Goal: Communication & Community: Answer question/provide support

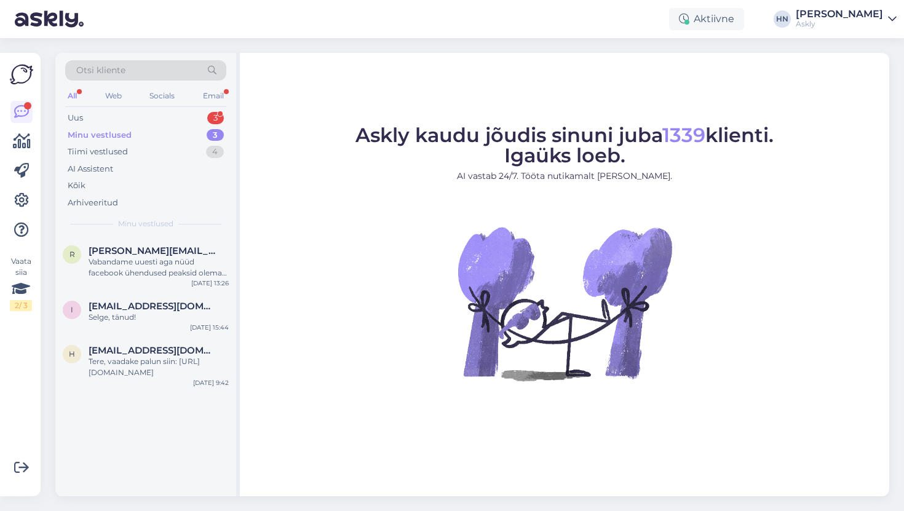
click at [100, 131] on div "Minu vestlused" at bounding box center [100, 135] width 64 height 12
click at [133, 263] on div "Vabandame uuesti aga nüüd facebook ühendused peaksid olema taastunud. Instagram…" at bounding box center [159, 267] width 140 height 22
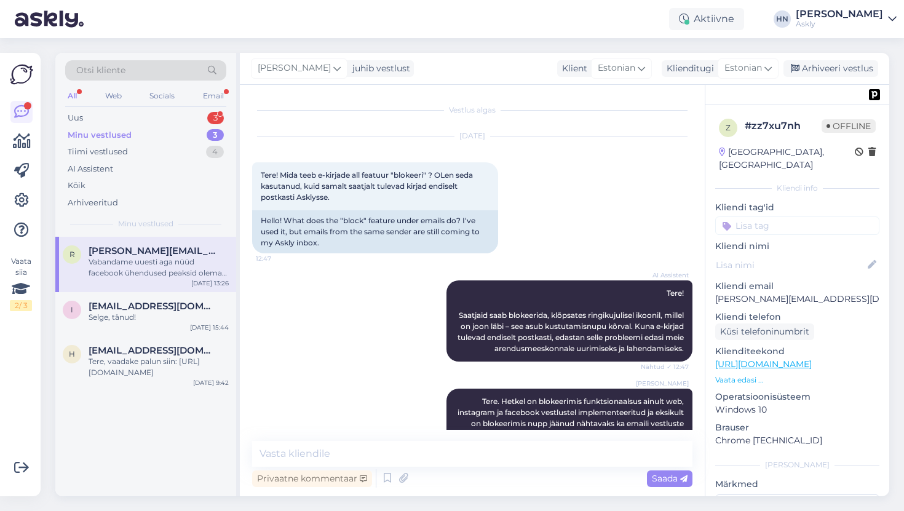
scroll to position [3457, 0]
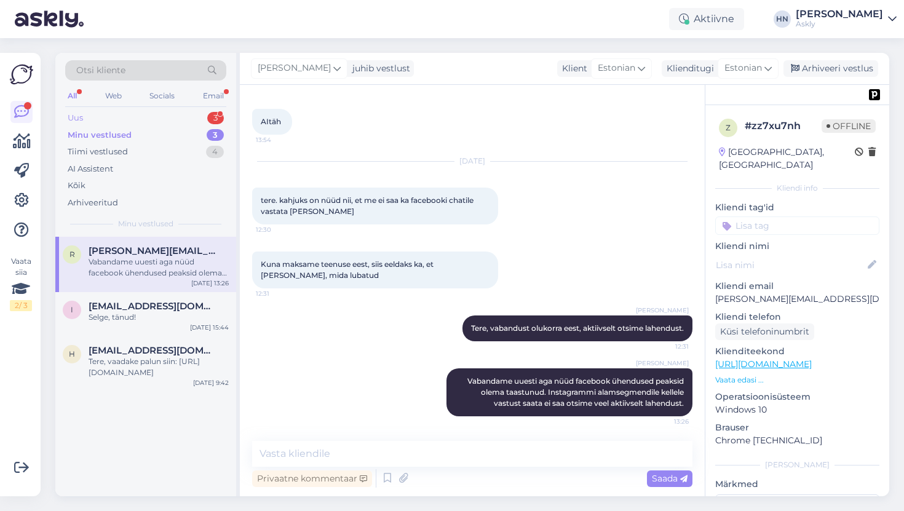
click at [136, 117] on div "Uus 3" at bounding box center [145, 117] width 161 height 17
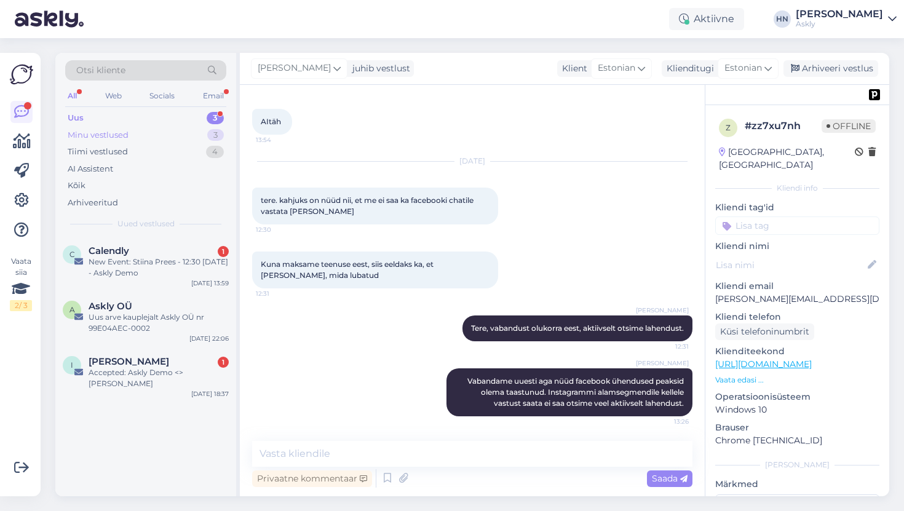
click at [125, 129] on div "Minu vestlused" at bounding box center [98, 135] width 61 height 12
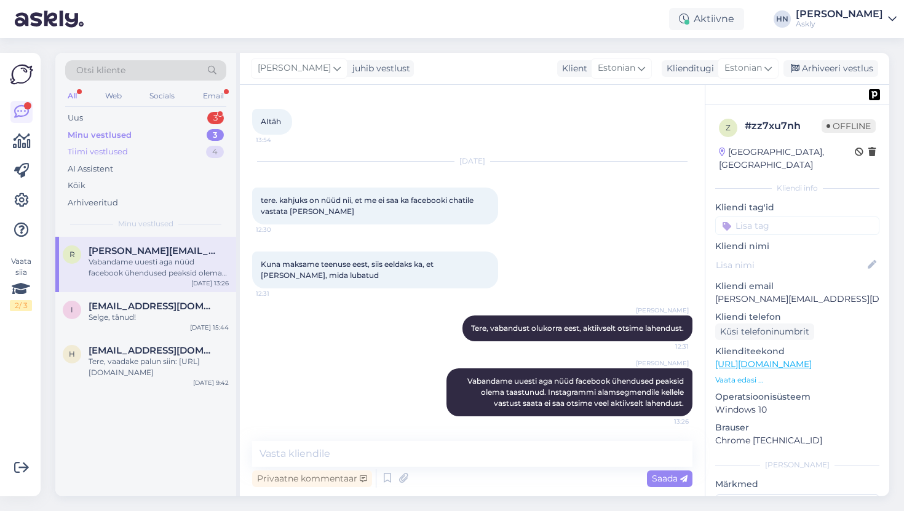
click at [119, 148] on div "Tiimi vestlused" at bounding box center [98, 152] width 60 height 12
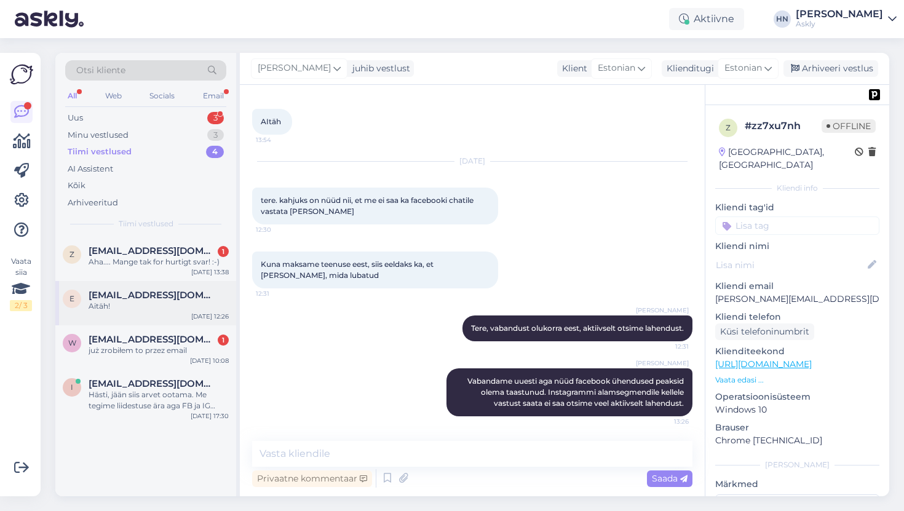
click at [140, 310] on div "Aitäh!" at bounding box center [159, 306] width 140 height 11
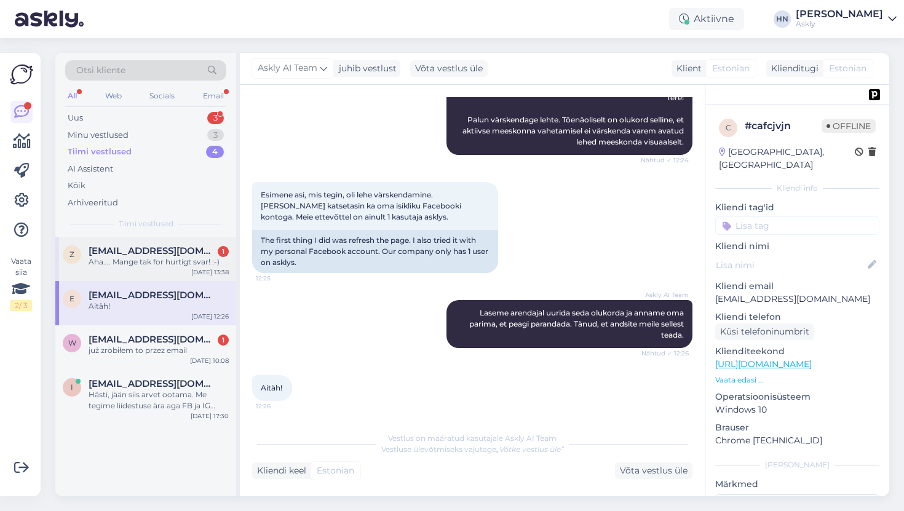
click at [93, 271] on div "z zoozappper@gmial.com 1 Aha.... Mange tak for hurtigt svar! :-) Sep 16 13:38" at bounding box center [145, 259] width 181 height 44
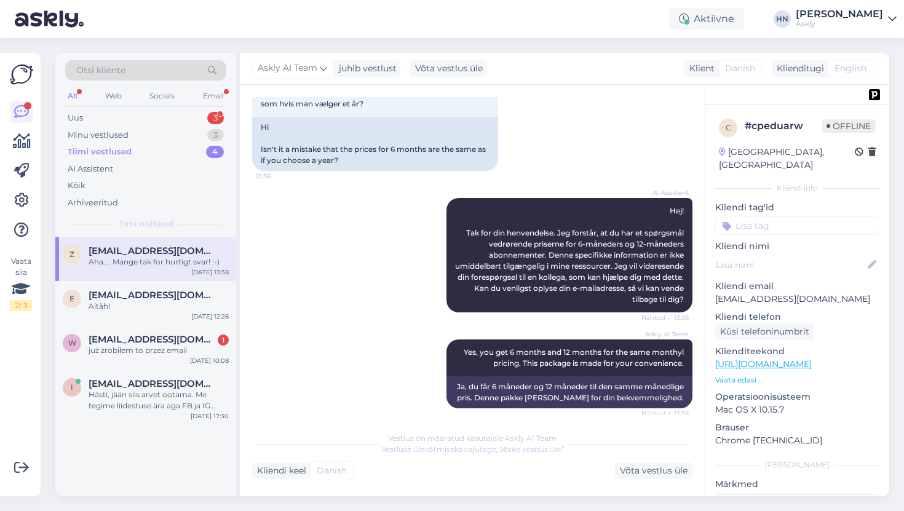
scroll to position [197, 0]
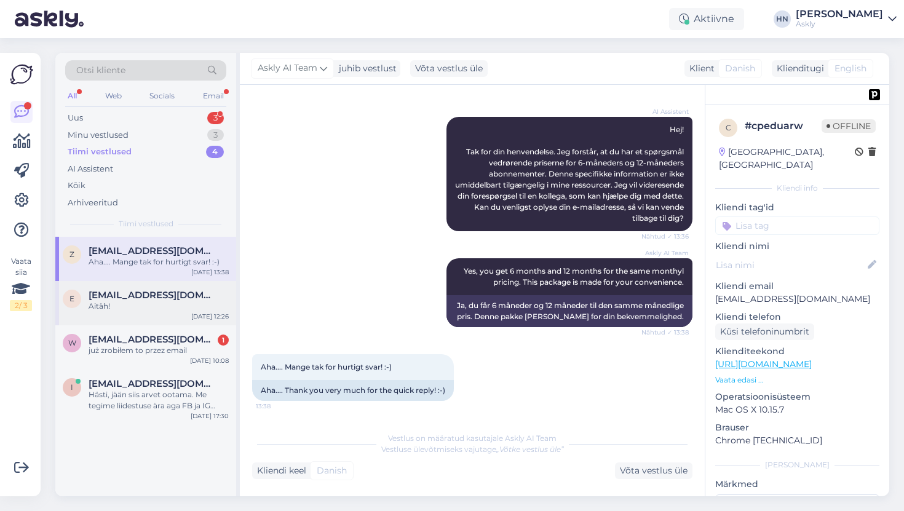
click at [125, 299] on span "epood@brain-games.com" at bounding box center [153, 295] width 128 height 11
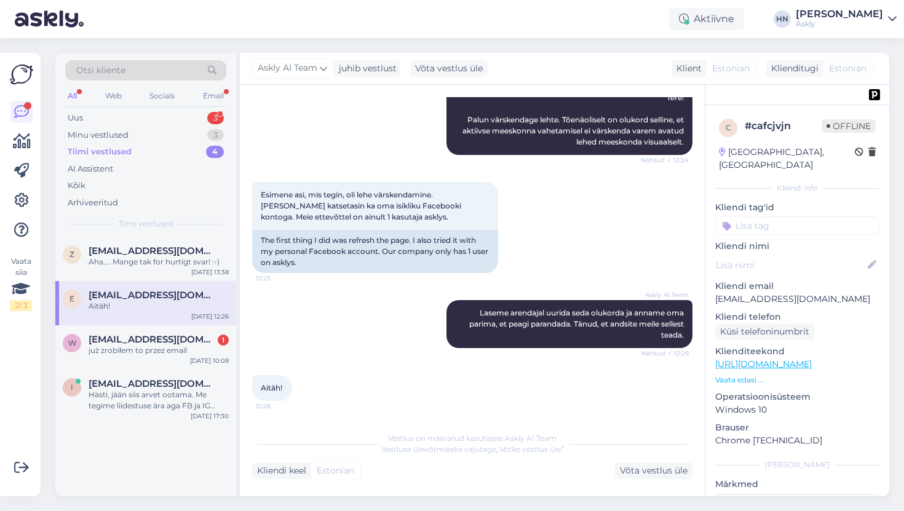
click at [127, 150] on div "Tiimi vestlused" at bounding box center [100, 152] width 64 height 12
click at [127, 139] on div "Minu vestlused" at bounding box center [98, 135] width 61 height 12
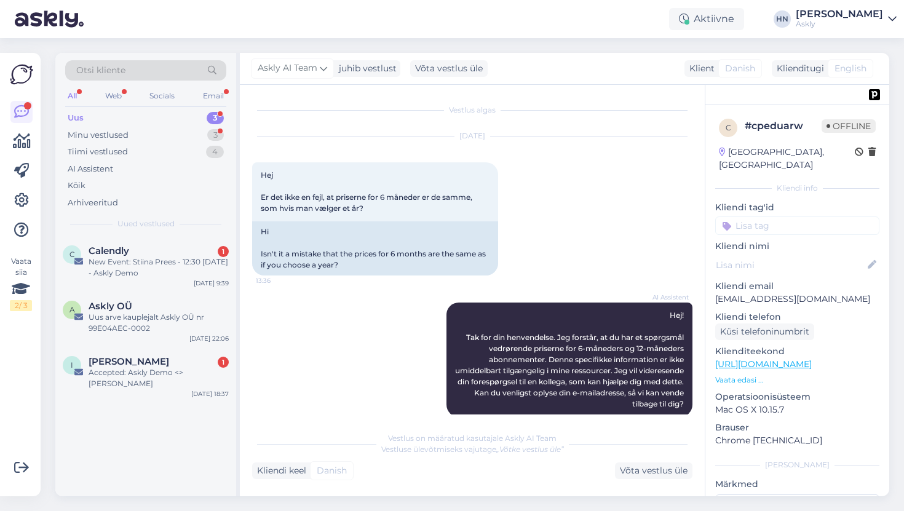
scroll to position [113, 0]
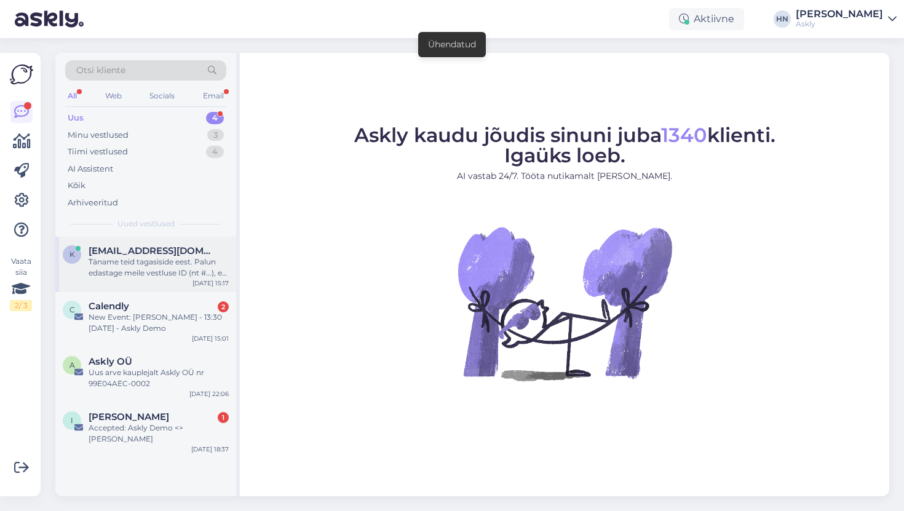
click at [112, 258] on div "Täname teid tagasiside eest. Palun edastage meile vestluse ID (nt #...), et saa…" at bounding box center [159, 267] width 140 height 22
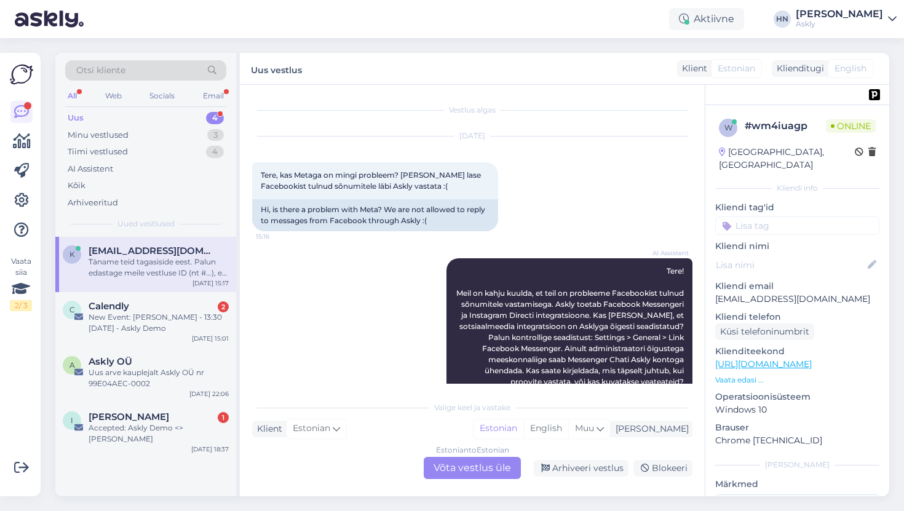
scroll to position [196, 0]
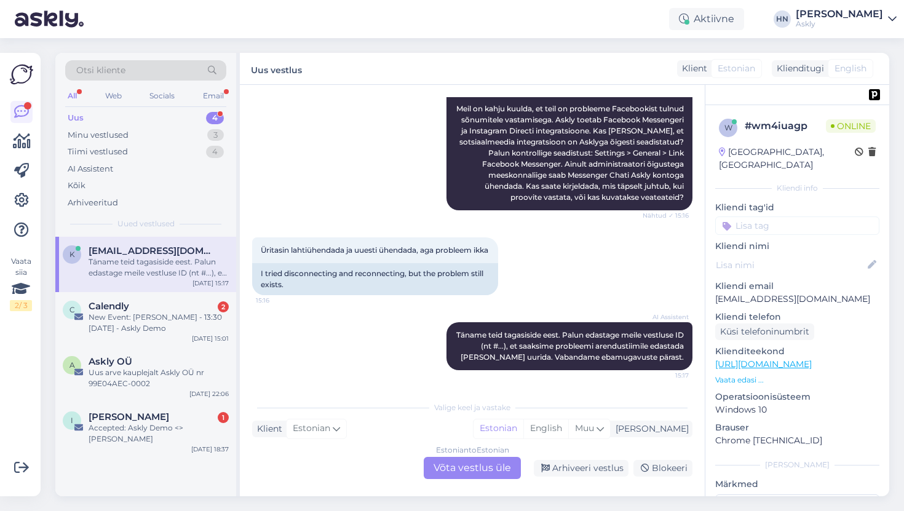
click at [465, 466] on div "Estonian to Estonian Võta vestlus üle" at bounding box center [472, 468] width 97 height 22
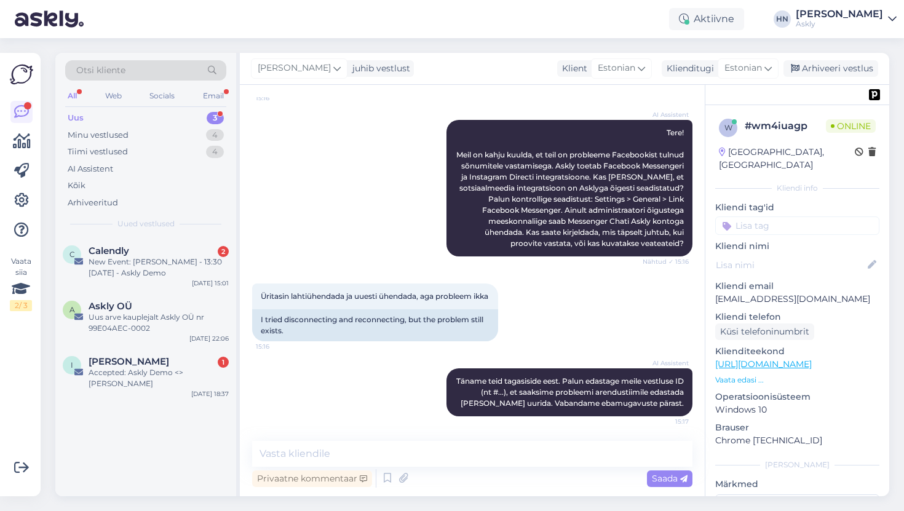
click at [433, 439] on div "Vestlus algas Sep 16 2025 Tere, kas Metaga on mingi probleem? Meil ei lase Face…" at bounding box center [472, 290] width 465 height 411
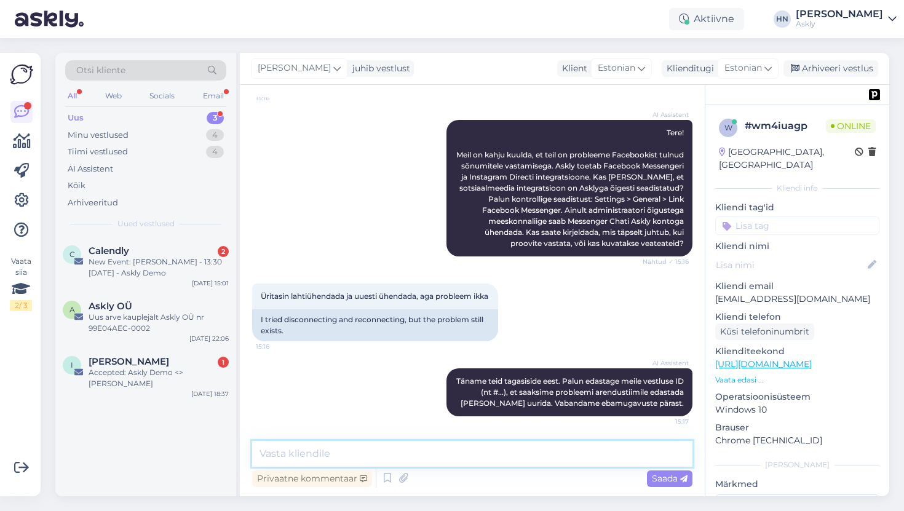
click at [433, 443] on textarea at bounding box center [472, 454] width 440 height 26
type textarea "Uuri"
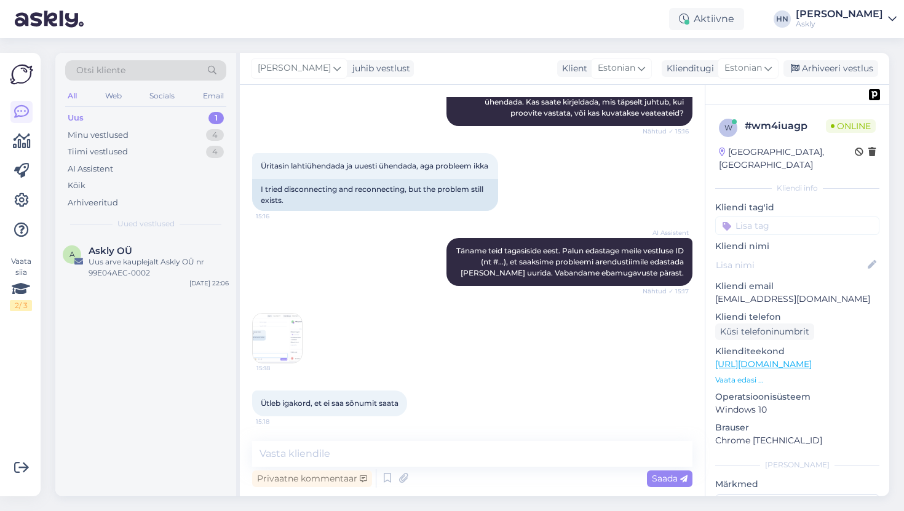
scroll to position [280, 0]
click at [290, 349] on img at bounding box center [277, 338] width 49 height 49
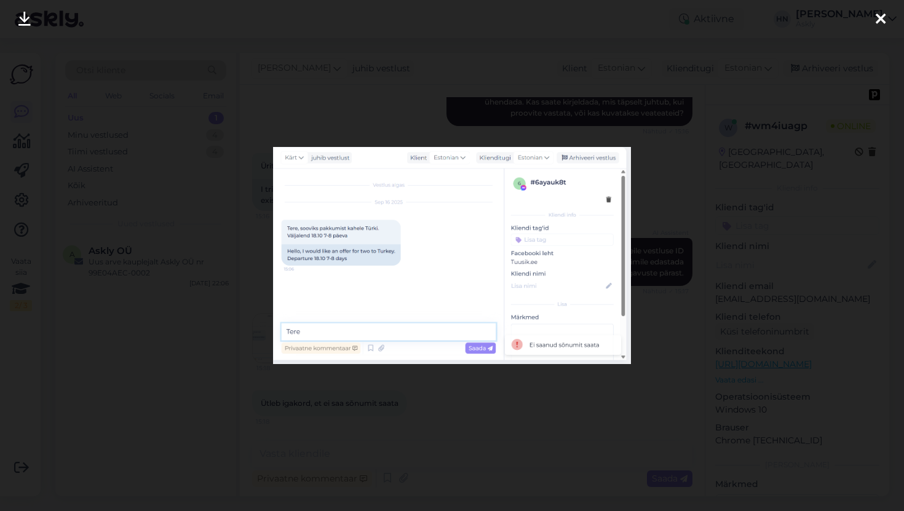
click at [218, 327] on div at bounding box center [452, 255] width 904 height 511
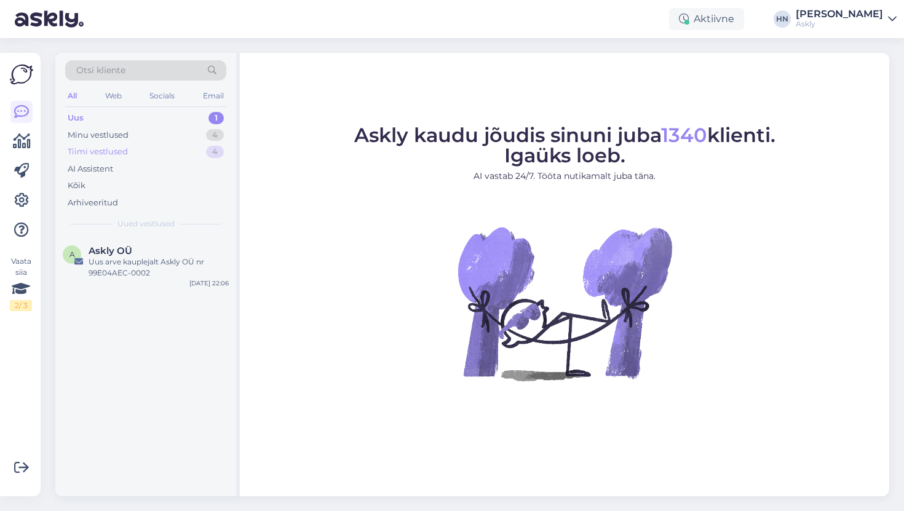
click at [122, 143] on div "Tiimi vestlused 4" at bounding box center [145, 151] width 161 height 17
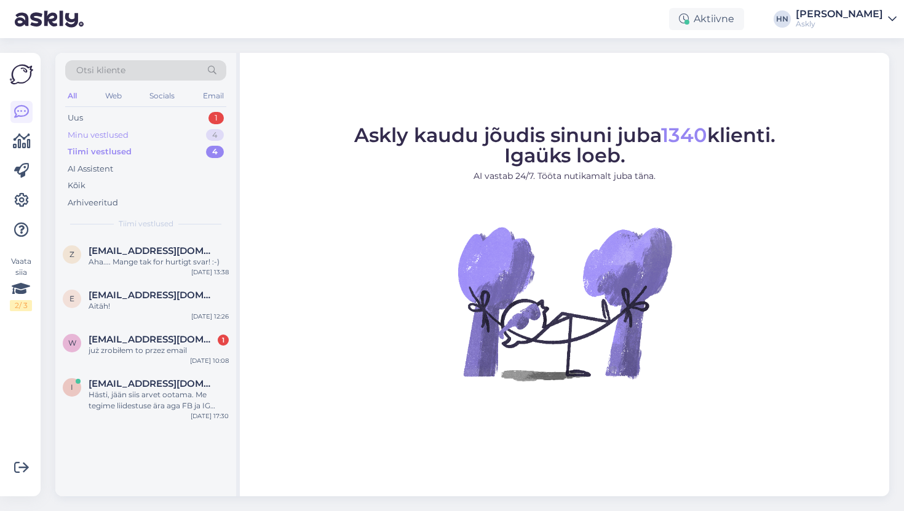
click at [124, 136] on div "Minu vestlused" at bounding box center [98, 135] width 61 height 12
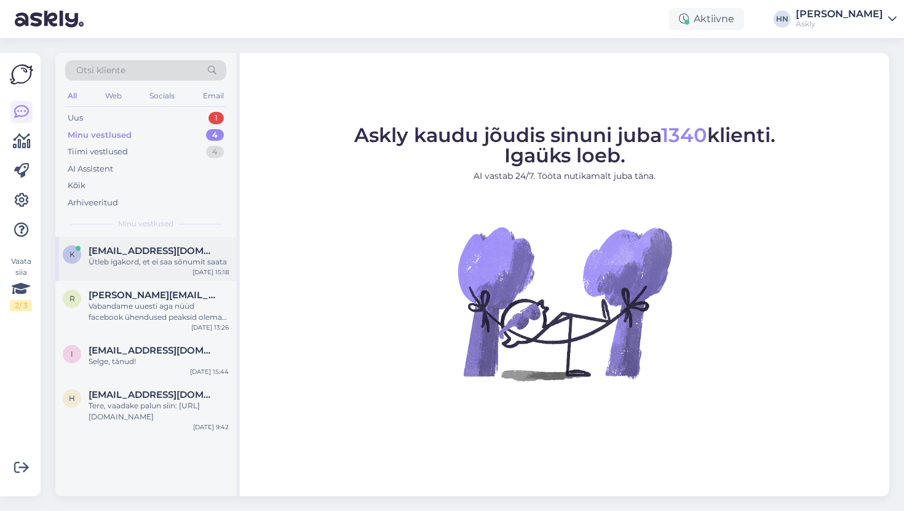
click at [140, 237] on div "k kartl@tuusik.ee Ütleb igakord, et ei saa sõnumit saata Sep 16 15:18" at bounding box center [145, 259] width 181 height 44
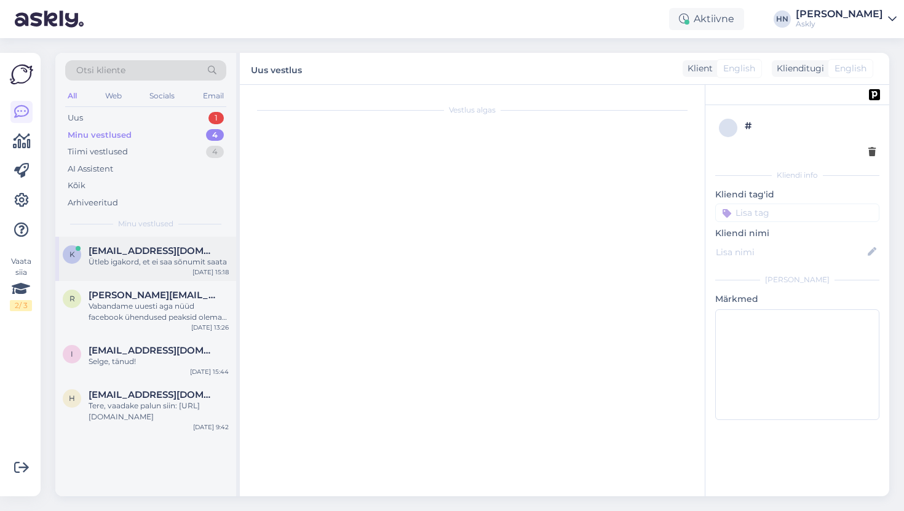
scroll to position [280, 0]
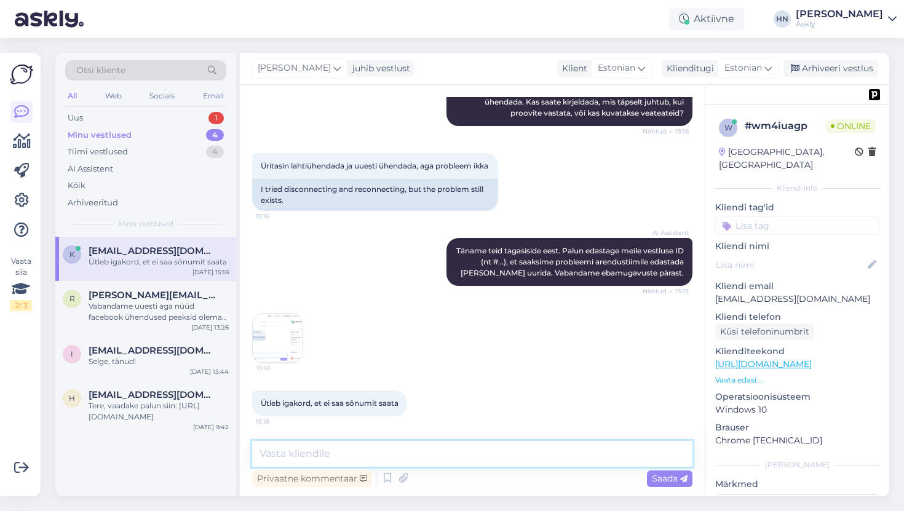
click at [311, 445] on textarea at bounding box center [472, 454] width 440 height 26
type textarea "Palun proovige nüüd uuesti."
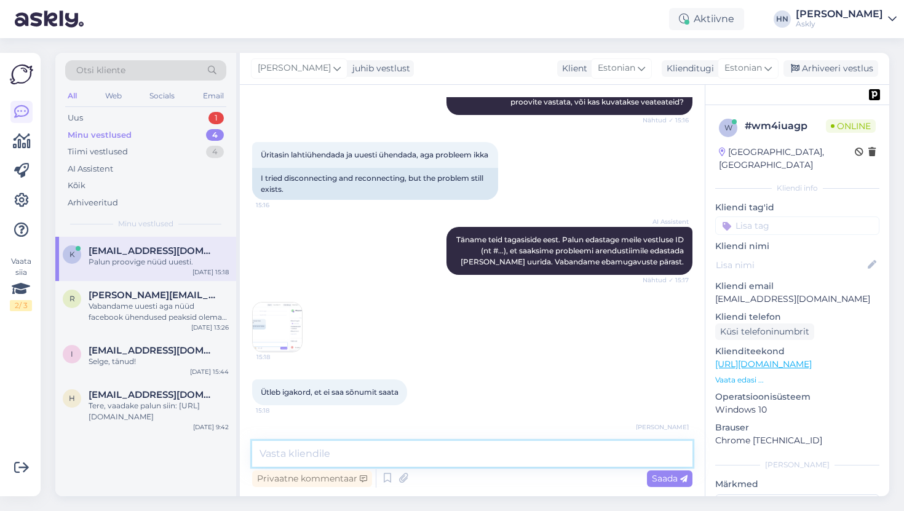
scroll to position [333, 0]
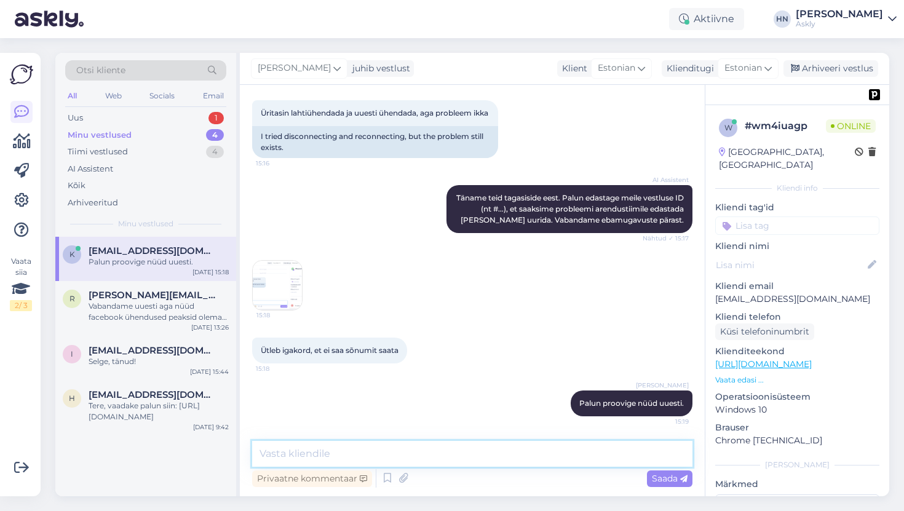
click at [461, 447] on textarea at bounding box center [472, 454] width 440 height 26
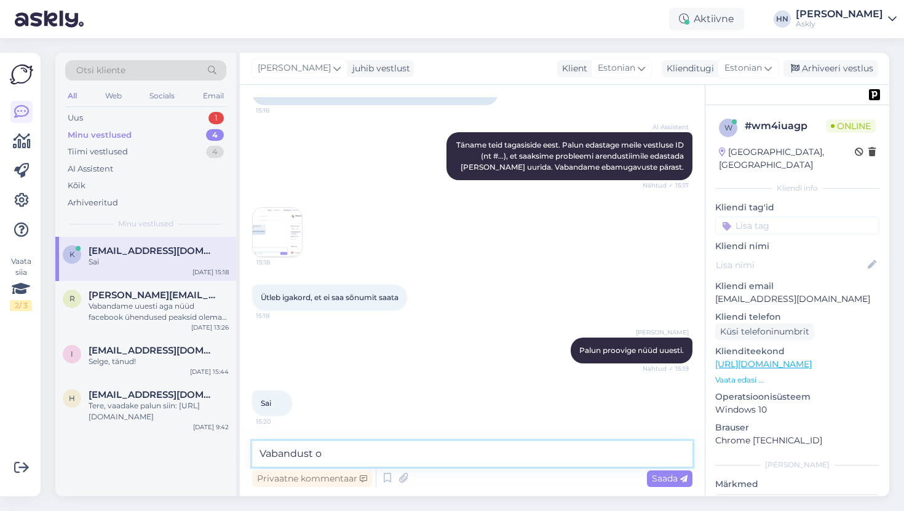
scroll to position [438, 0]
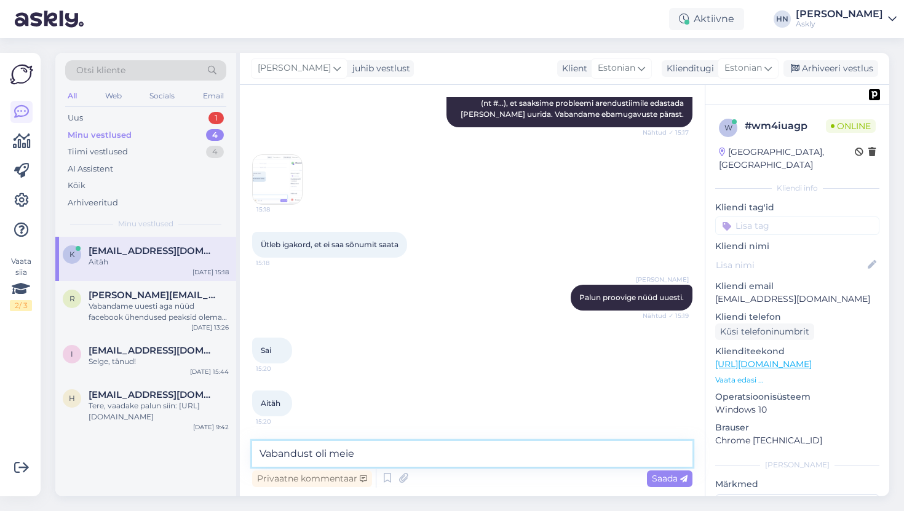
type textarea "Vabandust oli meie p"
type textarea "Vabandust ebameeldi"
click at [316, 453] on textarea "Vabandust olukorra eest" at bounding box center [472, 454] width 440 height 26
type textarea "Vabandust olukorra eest. Sai parandatud."
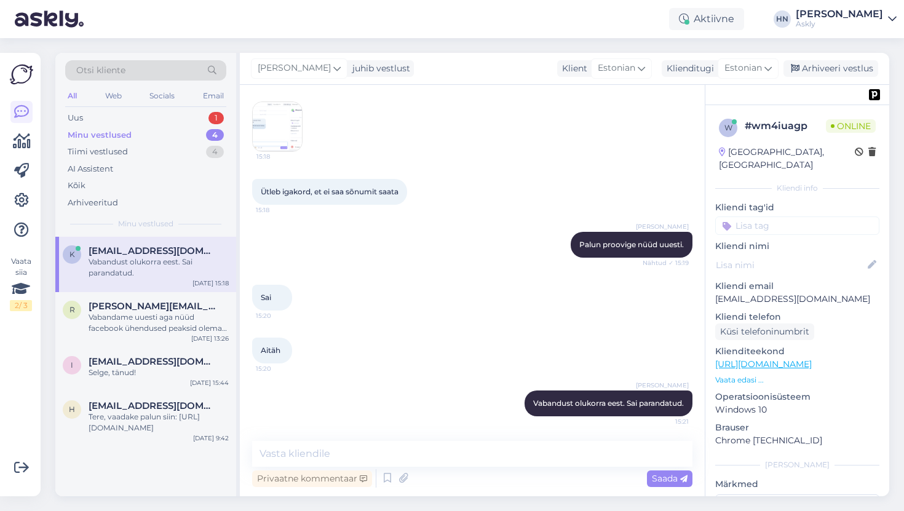
click at [368, 370] on div "Aitäh 15:20" at bounding box center [472, 350] width 440 height 53
click at [507, 326] on div "Aitäh 15:20" at bounding box center [472, 350] width 440 height 53
click at [269, 114] on img at bounding box center [277, 126] width 49 height 49
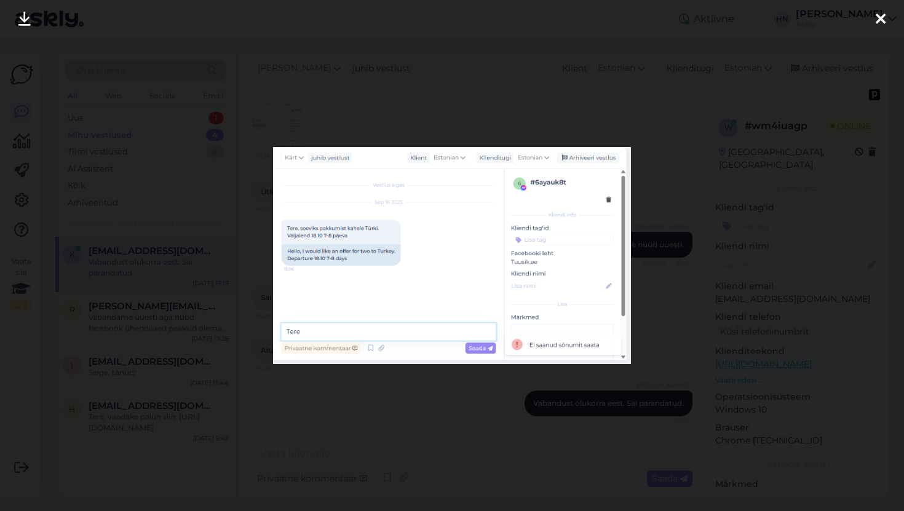
click at [258, 116] on div at bounding box center [452, 255] width 904 height 511
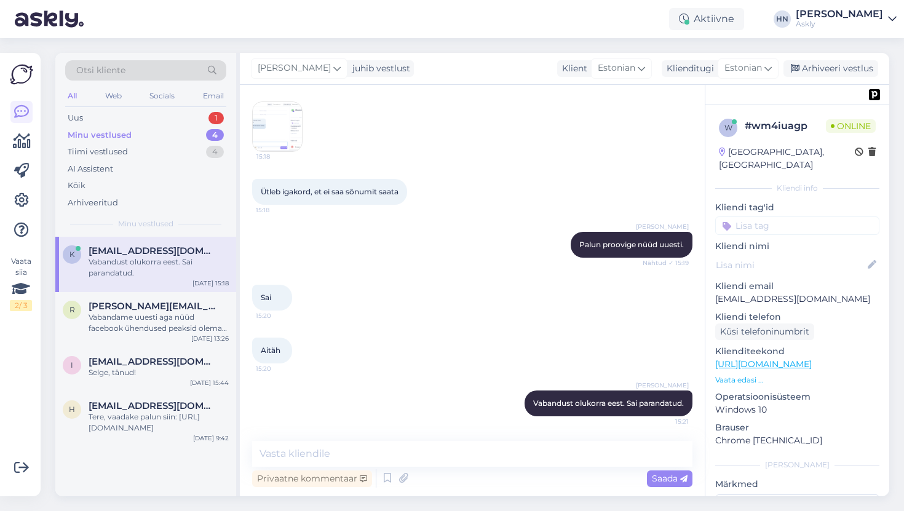
click at [301, 22] on div "Aktiivne HN Hans Niinemäe Askly" at bounding box center [452, 19] width 904 height 38
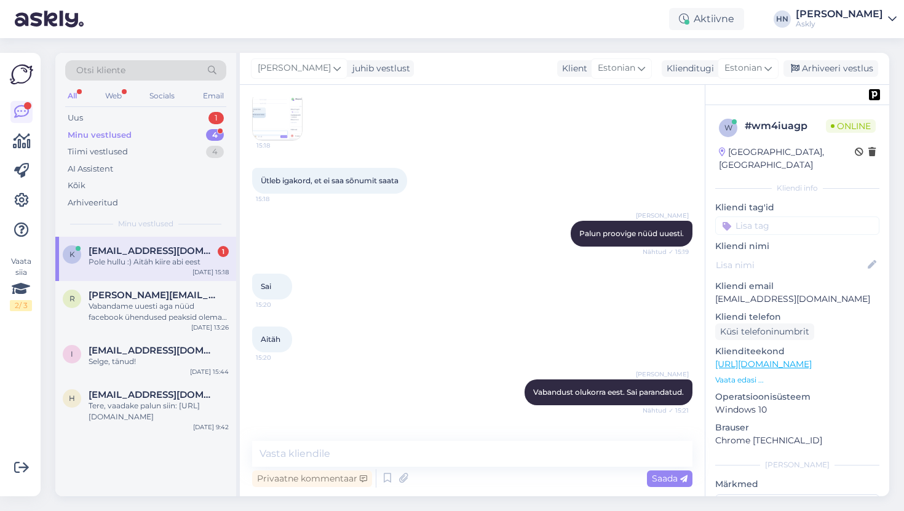
scroll to position [544, 0]
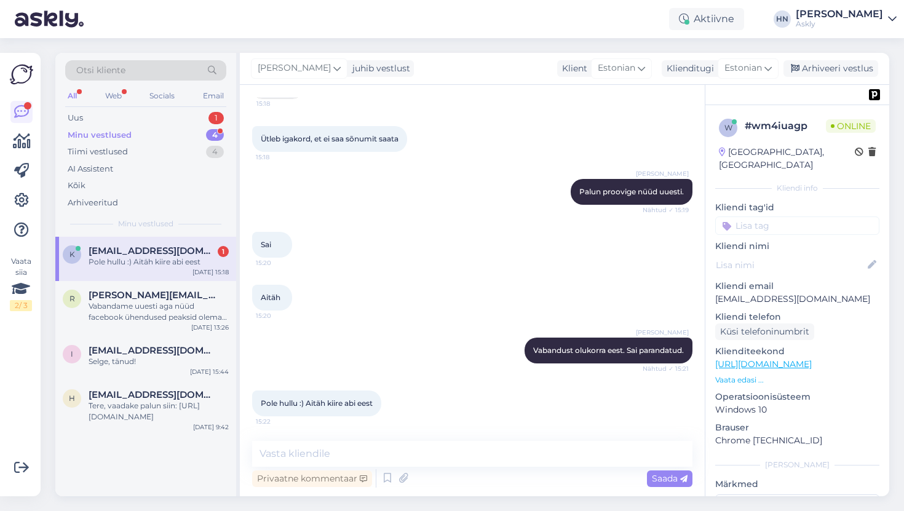
click at [171, 266] on div "Pole hullu :) Aitäh kiire abi eest" at bounding box center [159, 261] width 140 height 11
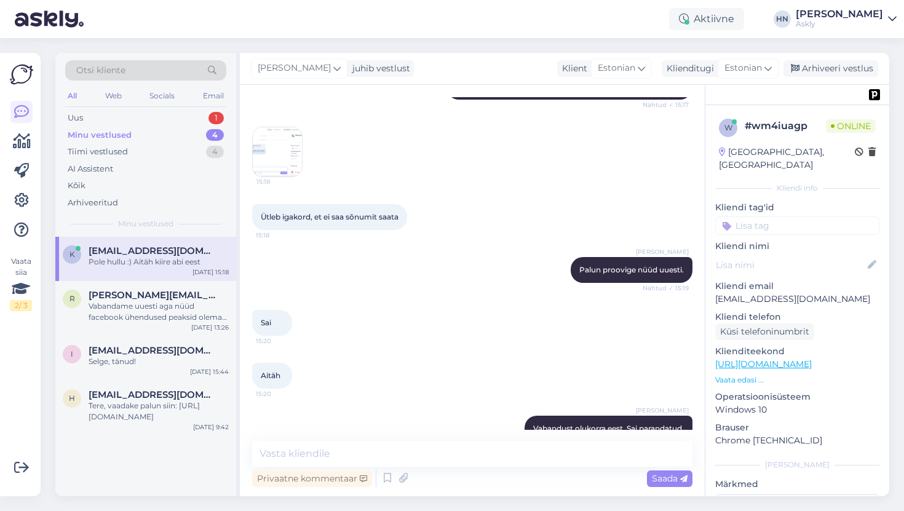
scroll to position [433, 0]
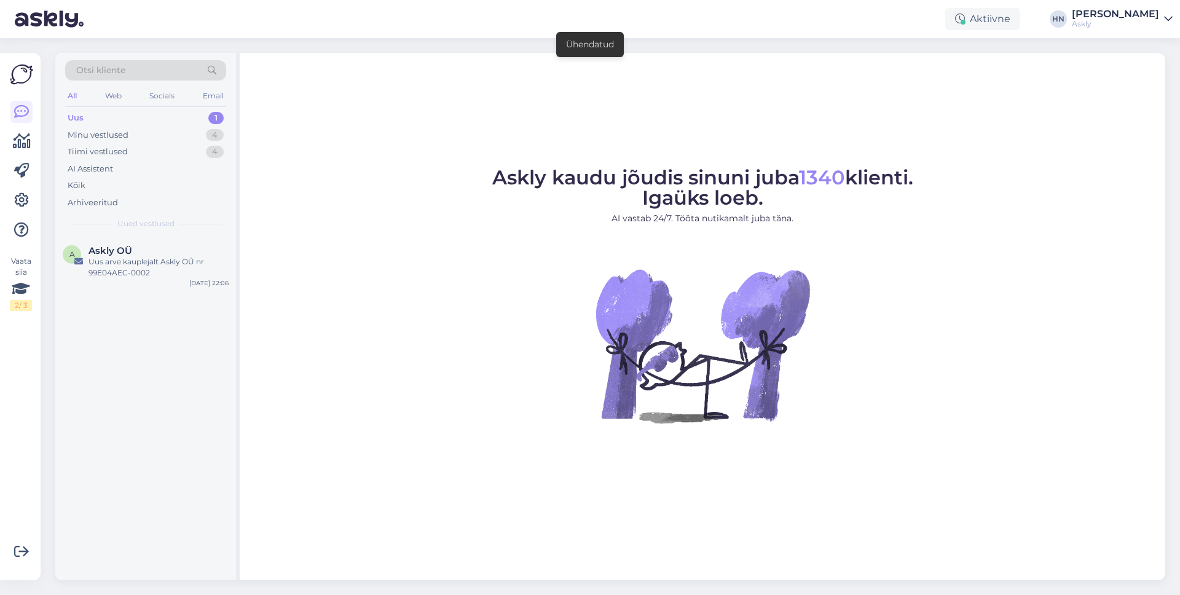
click at [1113, 29] on div "Aktiivne HN Hans Niinemäe Askly" at bounding box center [590, 19] width 1180 height 38
click at [1110, 17] on div "Hans Niinemäe" at bounding box center [1115, 14] width 87 height 10
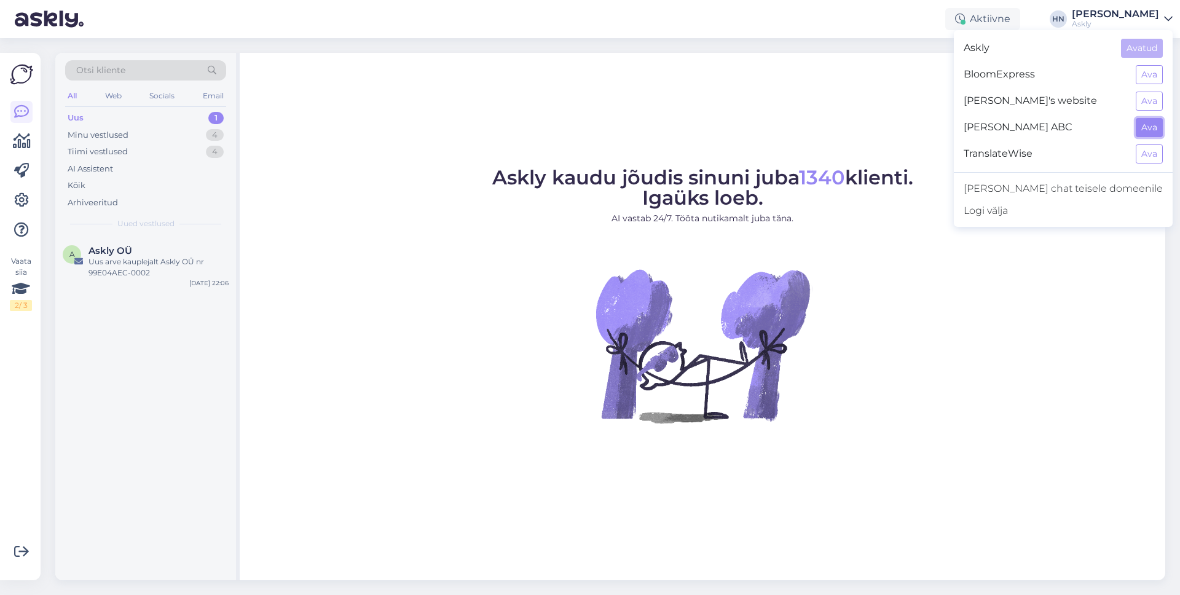
click at [1139, 132] on button "Ava" at bounding box center [1149, 127] width 27 height 19
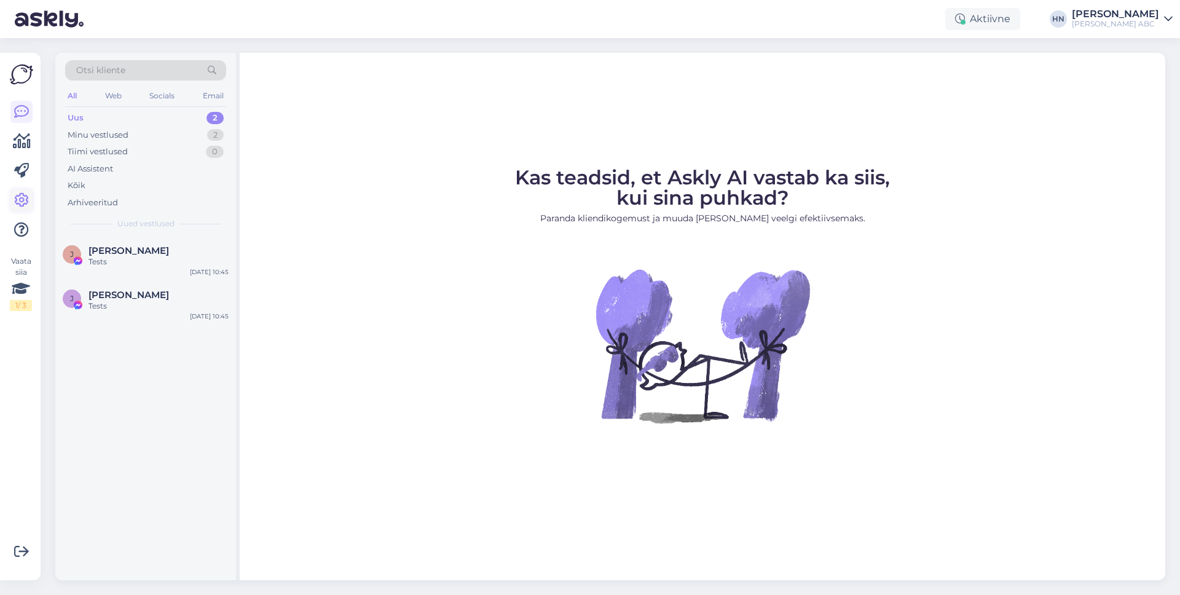
click at [25, 197] on icon at bounding box center [21, 200] width 15 height 15
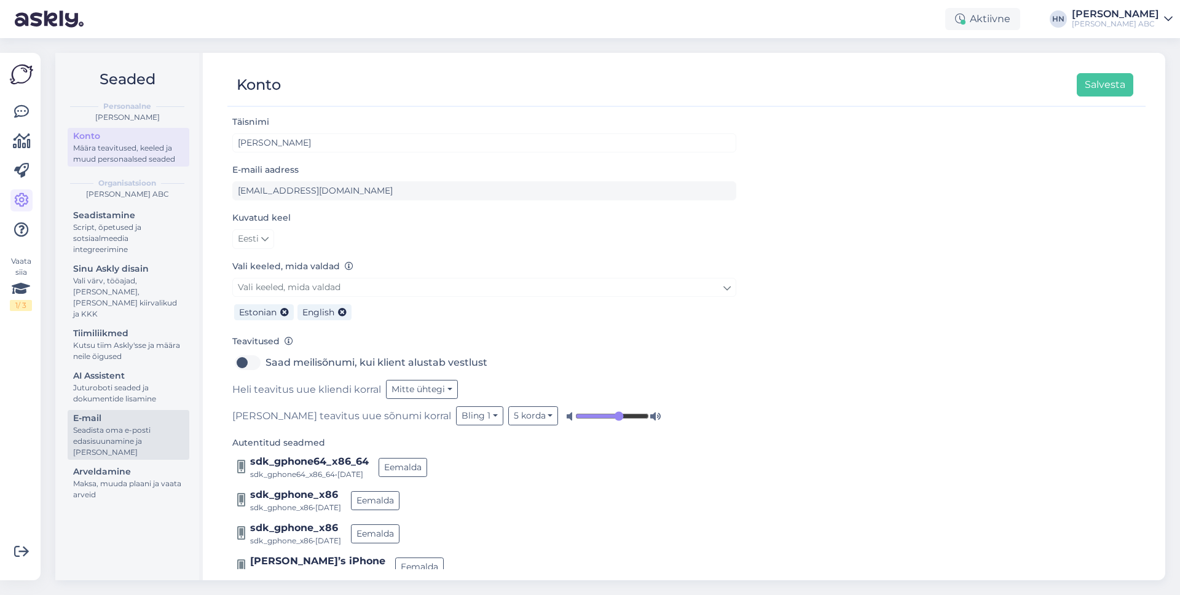
click at [116, 425] on div "Seadista oma e-posti edasisuunamine ja lisa domeenid" at bounding box center [128, 441] width 111 height 33
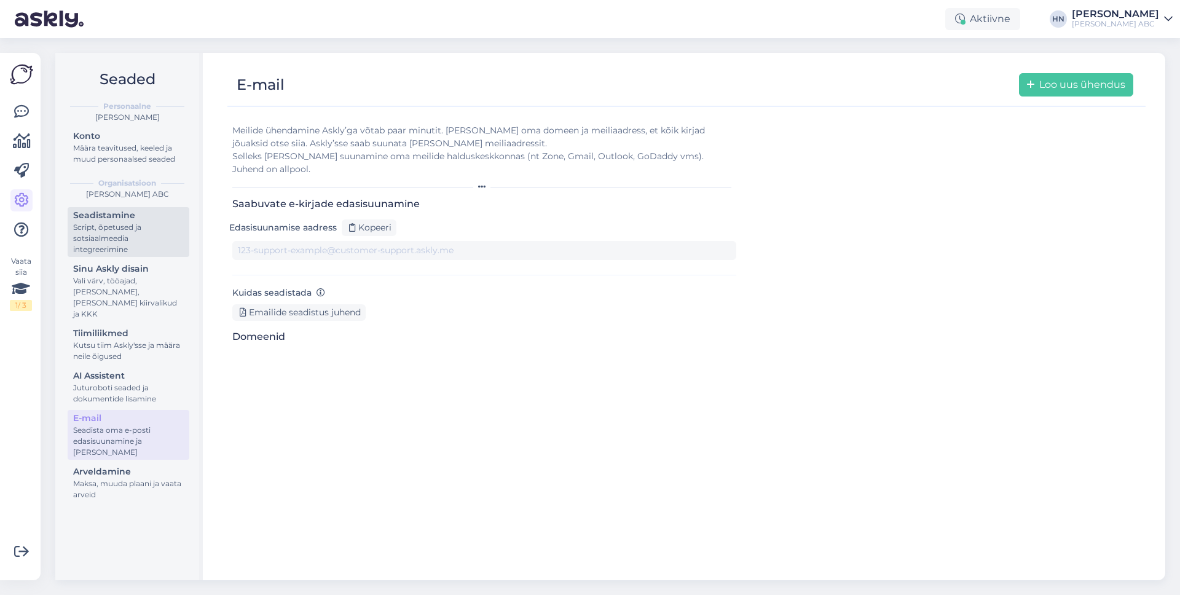
click at [116, 251] on div "Script, õpetused ja sotsiaalmeedia integreerimine" at bounding box center [128, 238] width 111 height 33
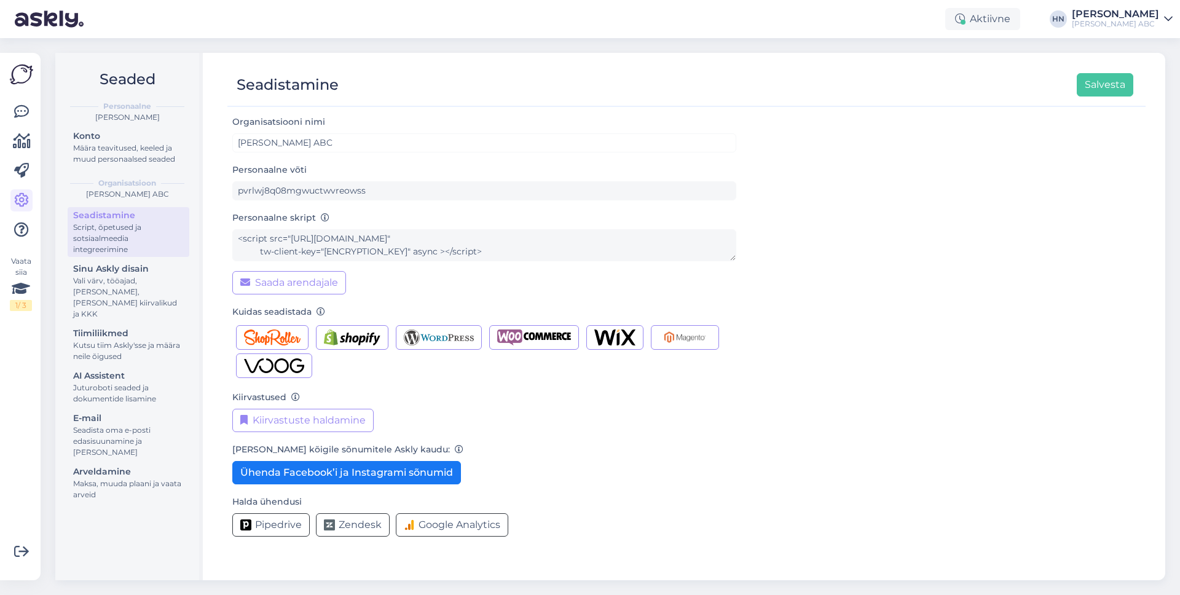
click at [1112, 20] on div "Hans Testib ABC" at bounding box center [1115, 24] width 87 height 10
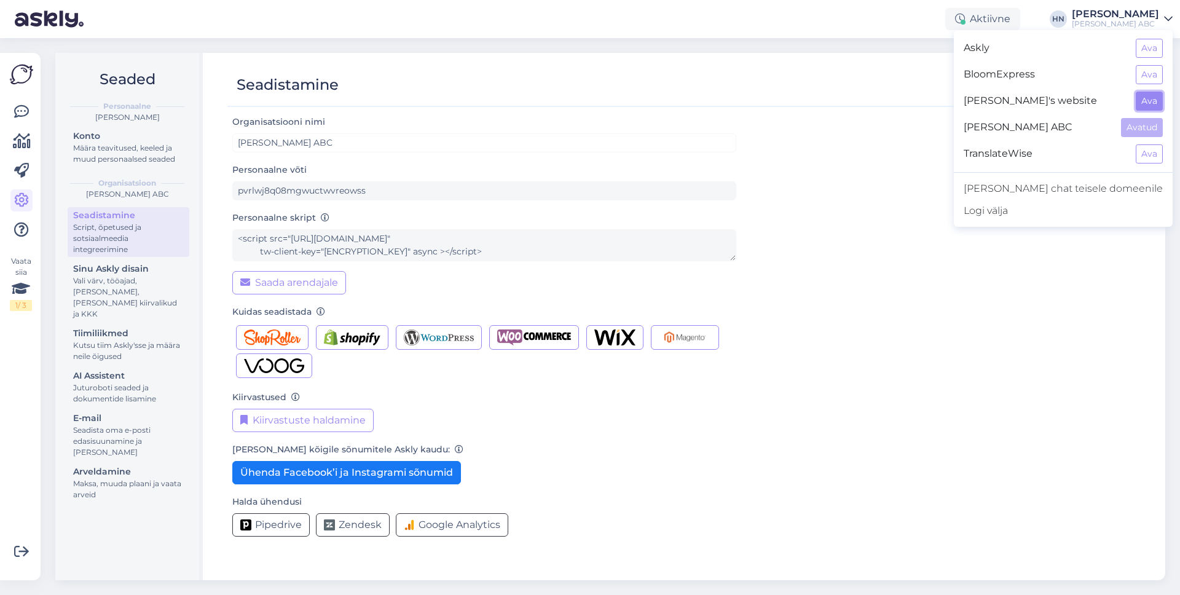
click at [1154, 109] on button "Ava" at bounding box center [1149, 101] width 27 height 19
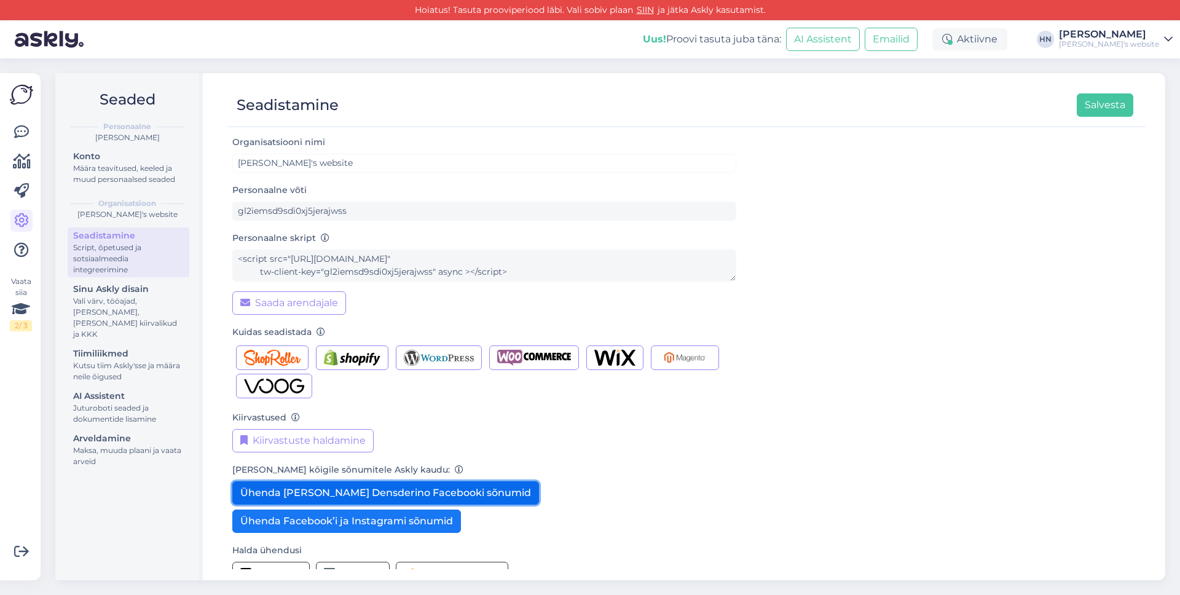
click at [394, 494] on button "Ühenda lahti Densderino Facebooki sõnumid" at bounding box center [385, 492] width 307 height 23
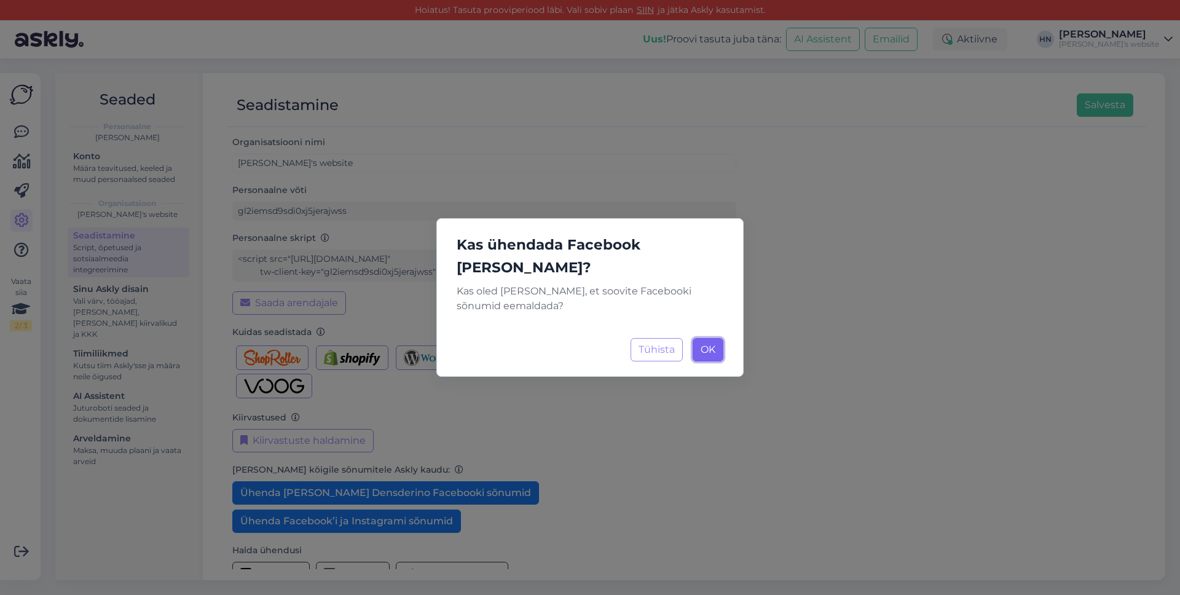
click at [697, 342] on button "OK Laadimine..." at bounding box center [708, 349] width 31 height 23
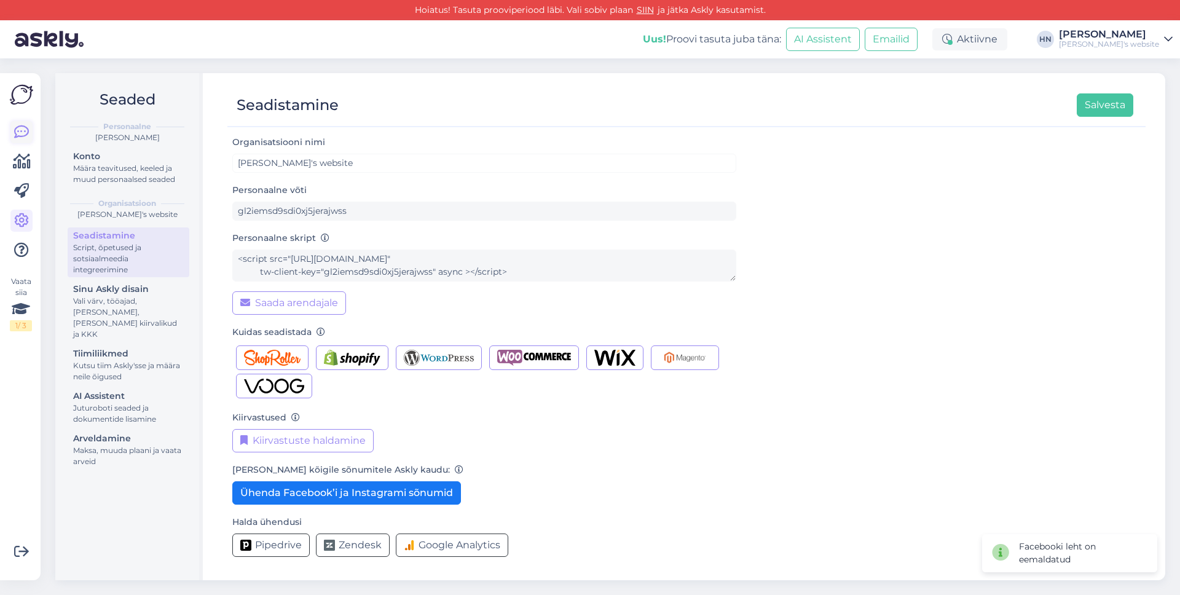
click at [21, 125] on icon at bounding box center [21, 132] width 15 height 15
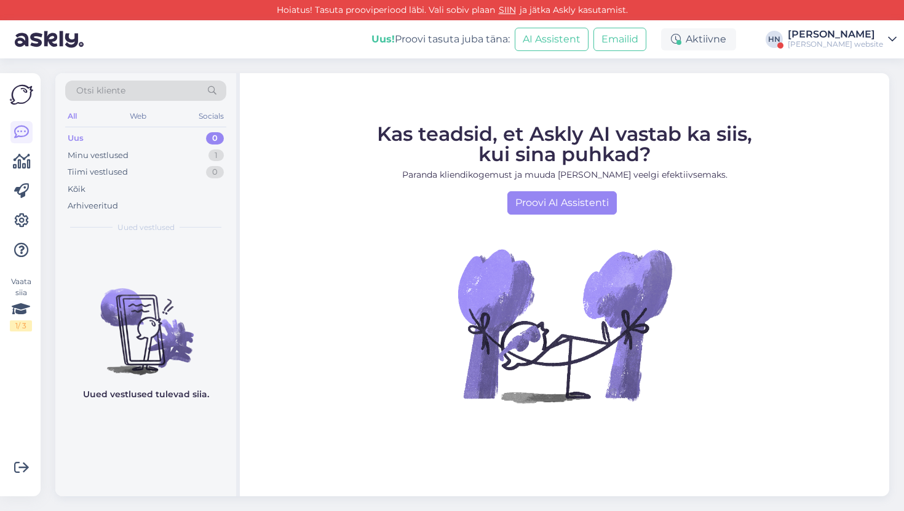
click at [826, 38] on div "[PERSON_NAME]" at bounding box center [835, 35] width 95 height 10
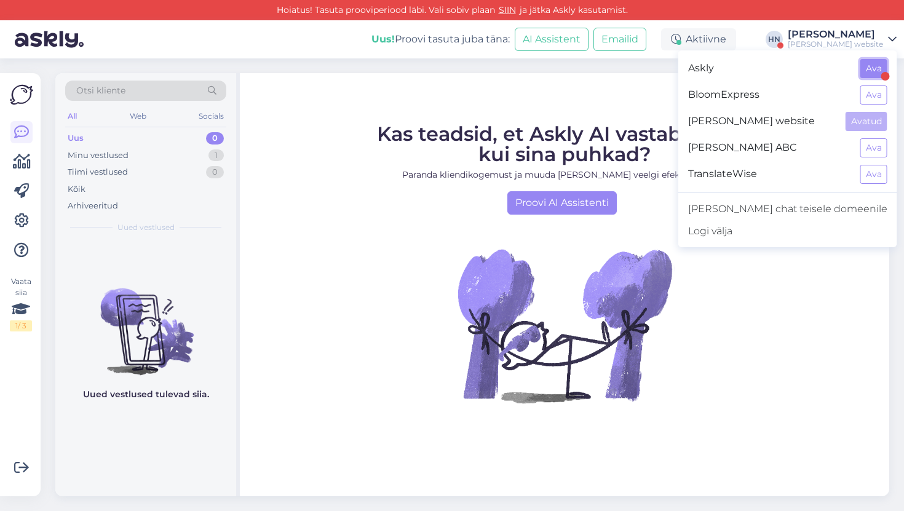
click at [870, 59] on button "Ava" at bounding box center [873, 68] width 27 height 19
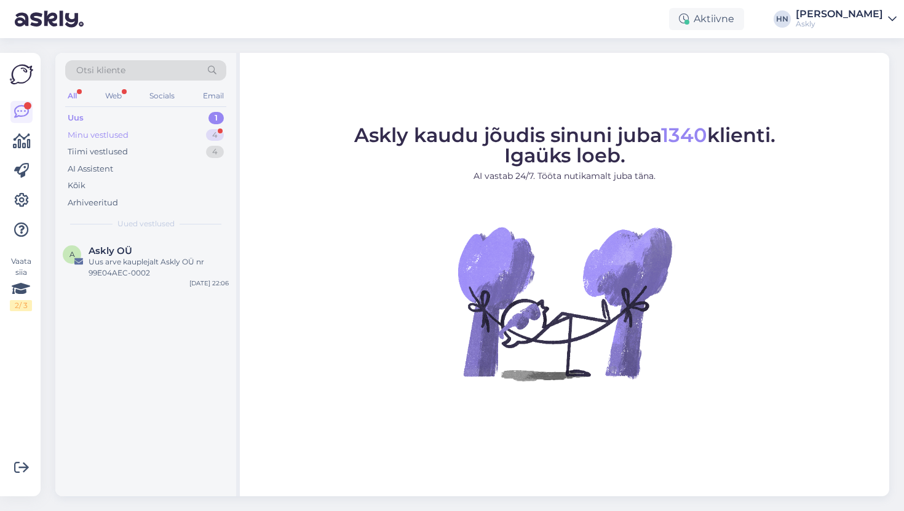
click at [170, 127] on div "Minu vestlused 4" at bounding box center [145, 135] width 161 height 17
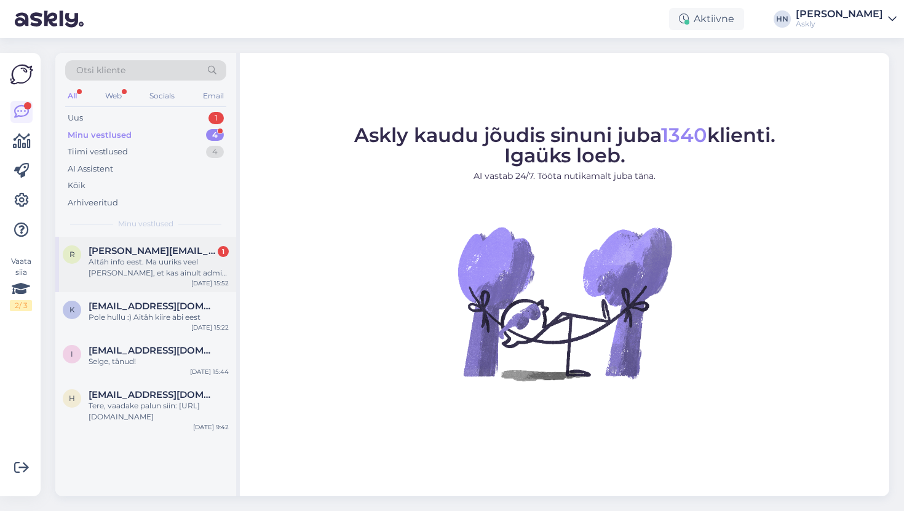
click at [140, 268] on div "AItäh info eest. Ma uuriks veel [PERSON_NAME], et kas ainult admin kasutajal on…" at bounding box center [159, 267] width 140 height 22
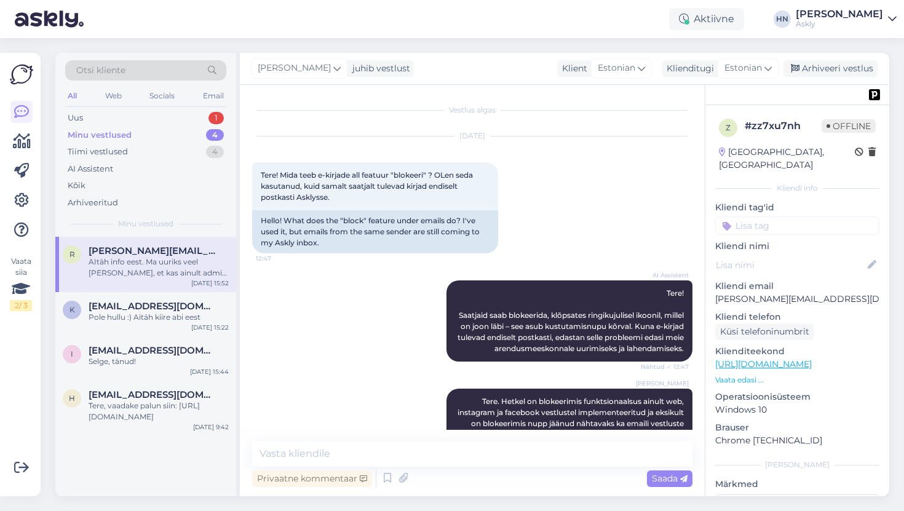
scroll to position [3532, 0]
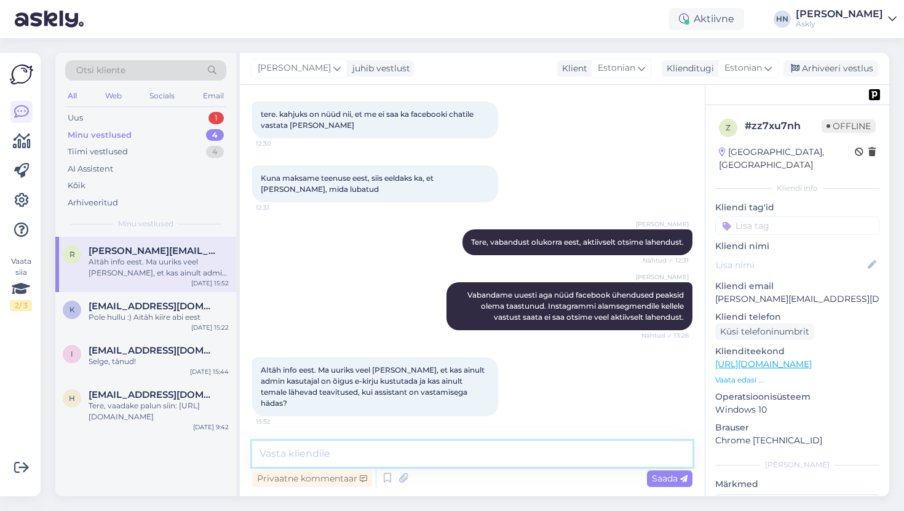
click at [312, 451] on textarea at bounding box center [472, 454] width 440 height 26
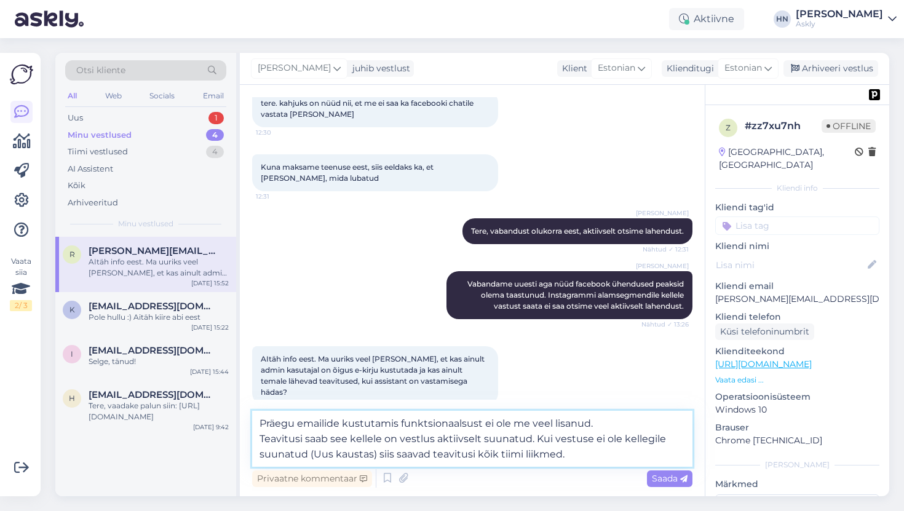
click at [316, 442] on textarea "Präegu emailide kustutamis funktsionaalsust ei ole me veel lisanud. Teavitusi s…" at bounding box center [472, 439] width 440 height 56
click at [497, 437] on textarea "Präegu emailide kustutamis funktsionaalsust ei ole me veel lisanud. Teavitusi s…" at bounding box center [472, 439] width 440 height 56
click at [443, 453] on textarea "Präegu emailide kustutamis funktsionaalsust ei ole me veel lisanud. Teavitusi s…" at bounding box center [472, 439] width 440 height 56
click at [448, 442] on textarea "Präegu emailide kustutamis funktsionaalsust ei ole me veel lisanud. Teavitusi s…" at bounding box center [472, 439] width 440 height 56
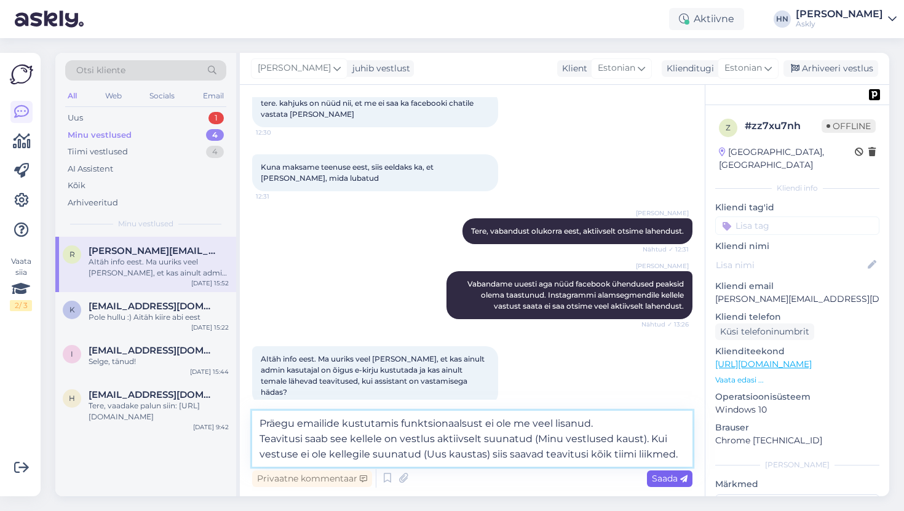
type textarea "Präegu emailide kustutamis funktsionaalsust ei ole me veel lisanud. Teavitusi s…"
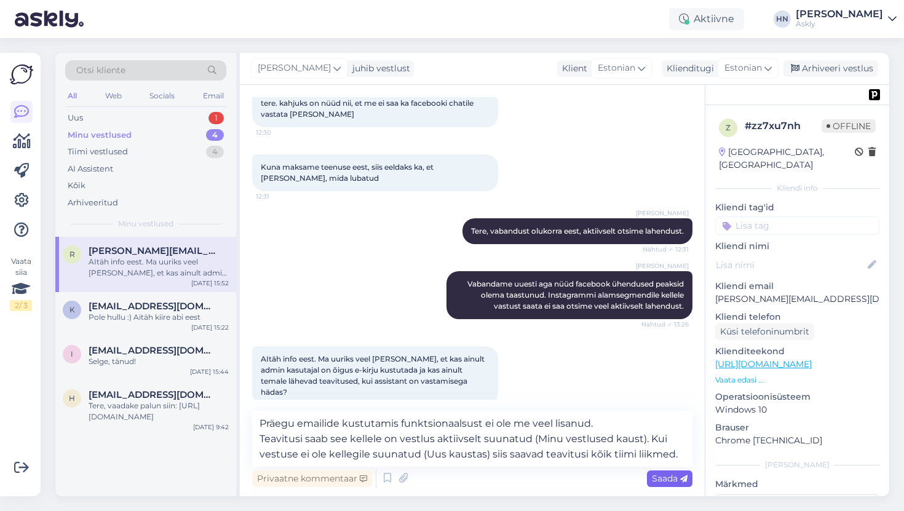
click at [650, 470] on div "Saada" at bounding box center [669, 478] width 45 height 17
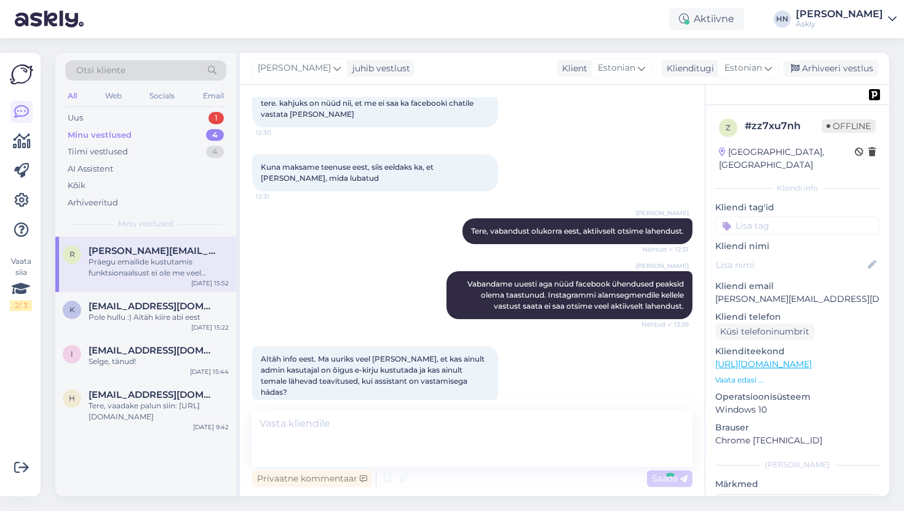
scroll to position [3629, 0]
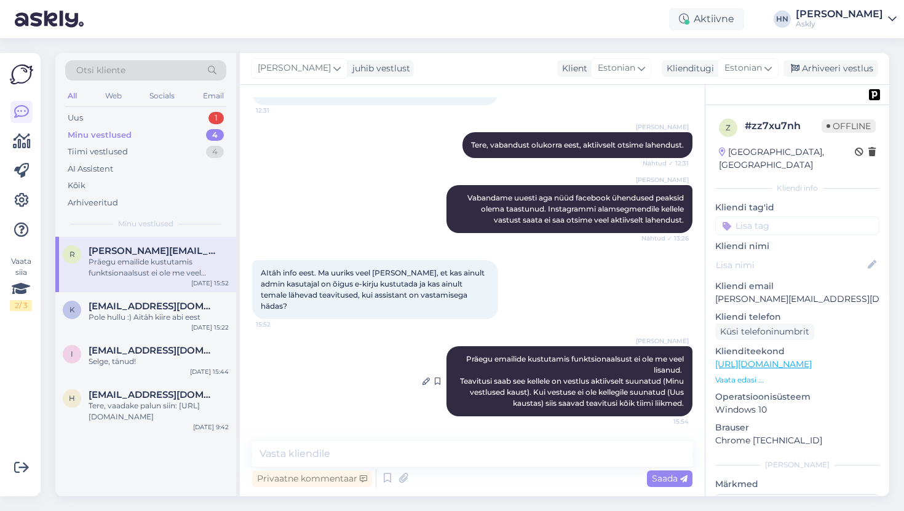
click at [483, 362] on span "Präegu emailide kustutamis funktsionaalsust ei ole me veel lisanud. Teavitusi s…" at bounding box center [573, 380] width 226 height 53
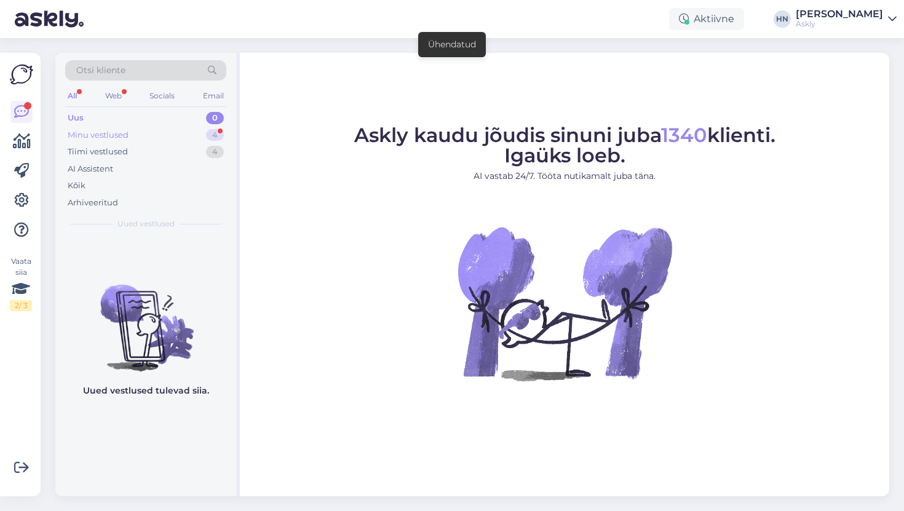
click at [202, 135] on div "Minu vestlused 4" at bounding box center [145, 135] width 161 height 17
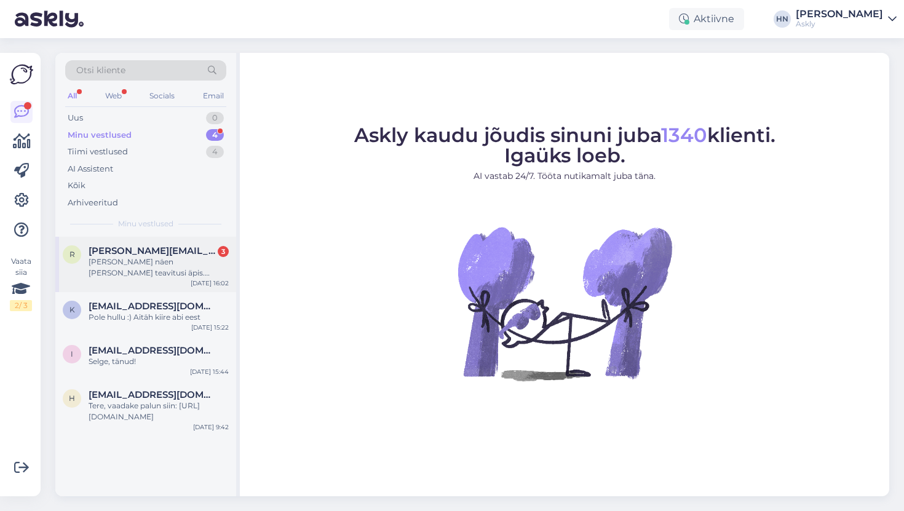
click at [171, 261] on div "[PERSON_NAME] näen [PERSON_NAME] teavitusi äpis. Kuidas peaksid seda nägema arv…" at bounding box center [159, 267] width 140 height 22
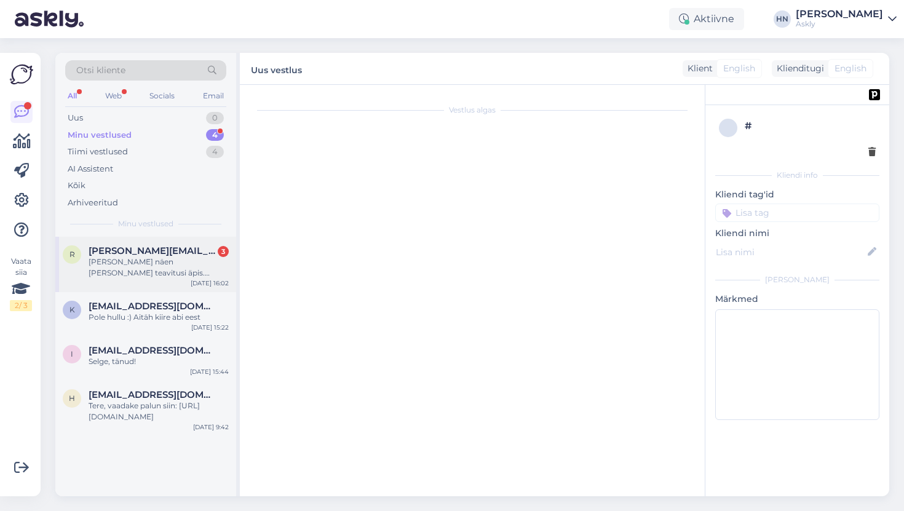
scroll to position [3854, 0]
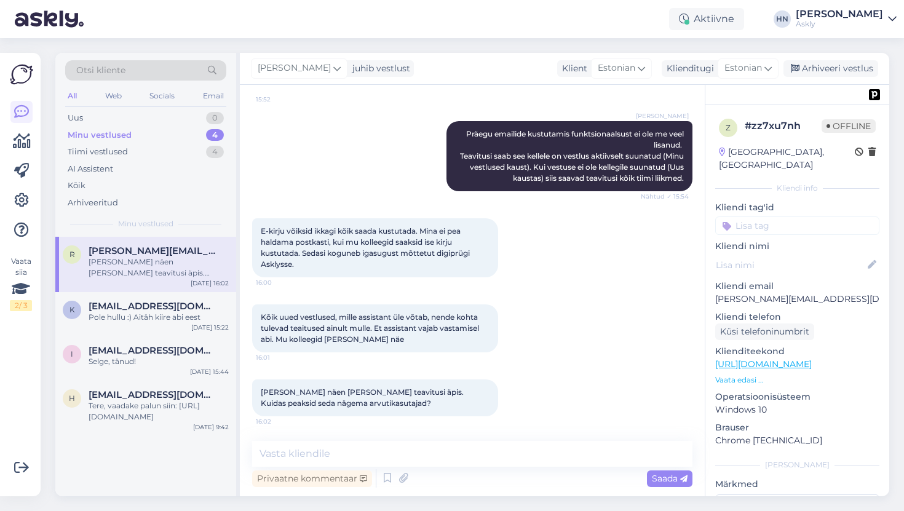
click at [327, 325] on span "Kõik uued vestlused, mille assistant üle võtab, nende kohta tulevad teaitused a…" at bounding box center [371, 327] width 220 height 31
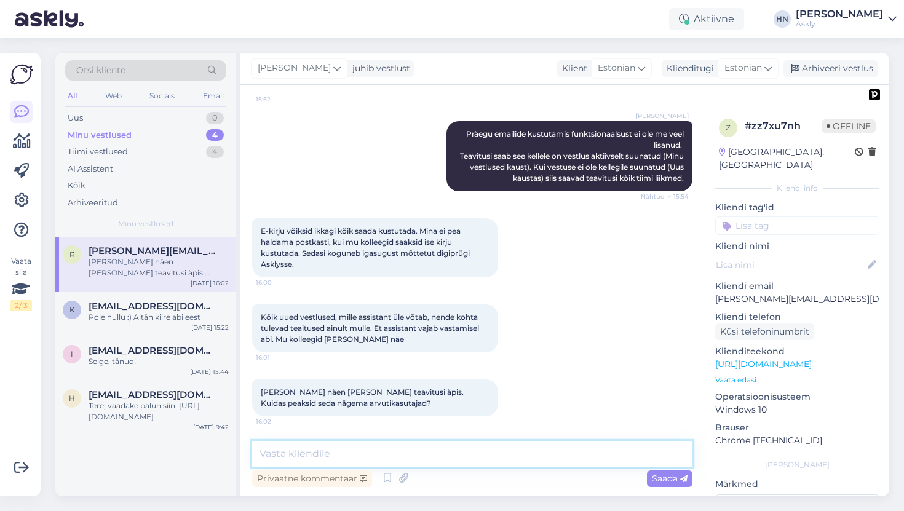
click at [363, 443] on textarea at bounding box center [472, 454] width 440 height 26
type textarea "Arvutis"
click at [324, 444] on textarea at bounding box center [472, 454] width 440 height 26
click at [379, 451] on textarea "Juhul kui" at bounding box center [472, 454] width 440 height 26
click at [352, 452] on textarea "Juhul kui browseril on lubatud arvutis teavitusi saata" at bounding box center [472, 454] width 440 height 26
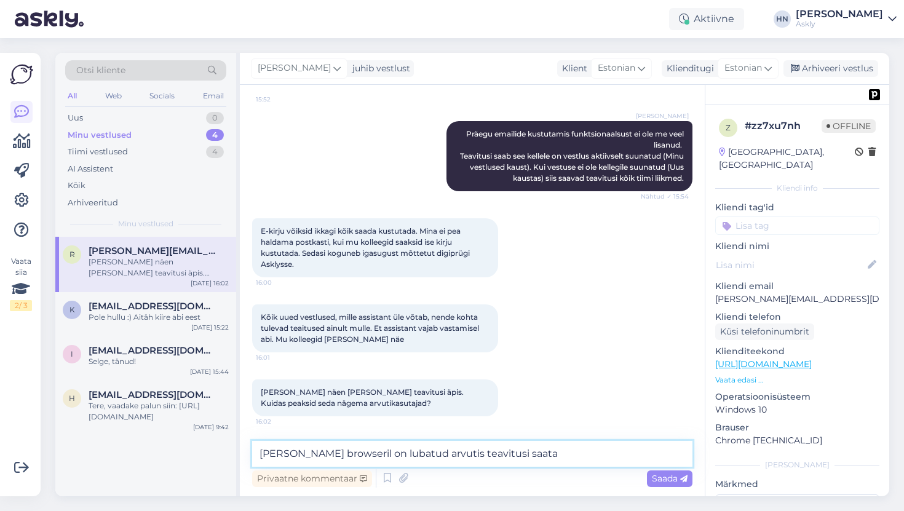
click at [338, 452] on textarea "Juhul kui browseril on lubatud arvutis teavitusi saata" at bounding box center [472, 454] width 440 height 26
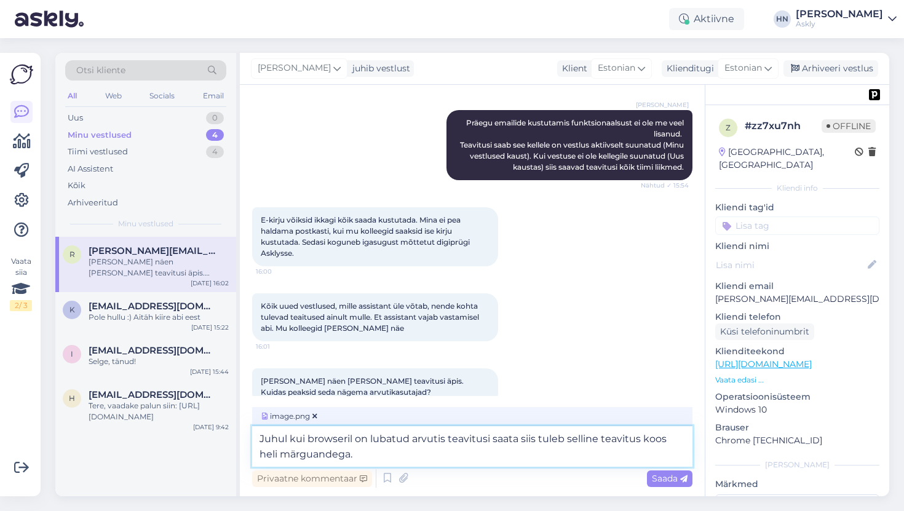
scroll to position [3888, 0]
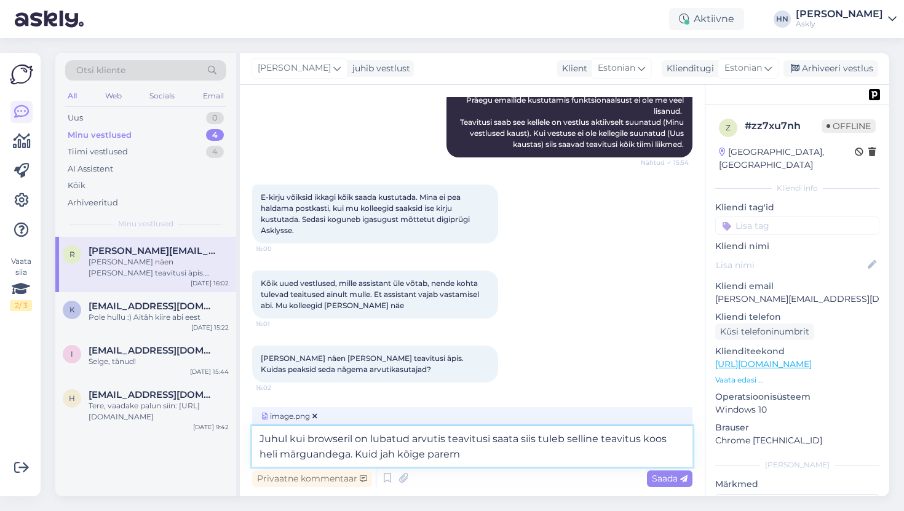
click at [345, 454] on textarea "Juhul kui browseril on lubatud arvutis teavitusi saata siis tuleb selline teavi…" at bounding box center [472, 446] width 440 height 41
click at [481, 454] on textarea "Juhul kui browseril on lubatud arvutis teavitusi saata siis tuleb selline teavi…" at bounding box center [472, 446] width 440 height 41
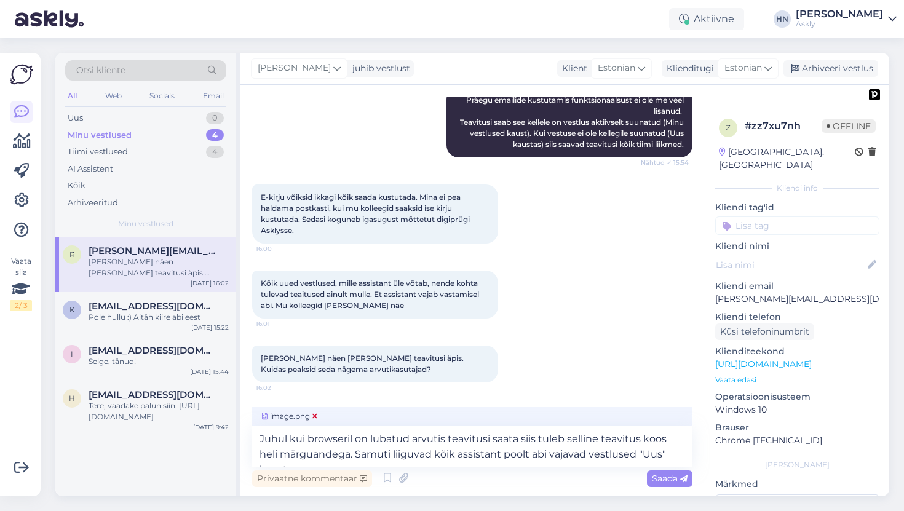
click at [314, 415] on icon at bounding box center [314, 416] width 5 height 7
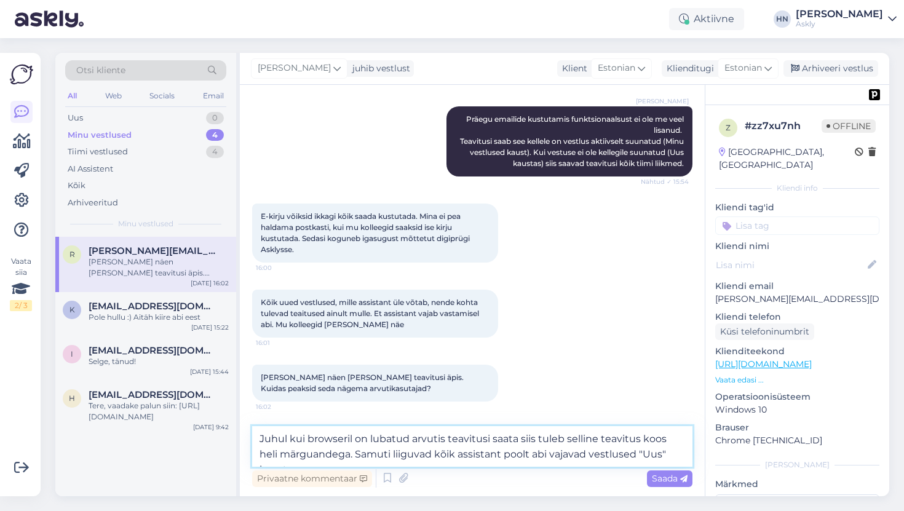
click at [579, 439] on textarea "Juhul kui browseril on lubatud arvutis teavitusi saata siis tuleb selline teavi…" at bounding box center [472, 446] width 440 height 41
click at [584, 429] on textarea "Juhul kui browseril on lubatud arvutis teavitusi saata siis tuleb teavitus koos…" at bounding box center [472, 446] width 440 height 41
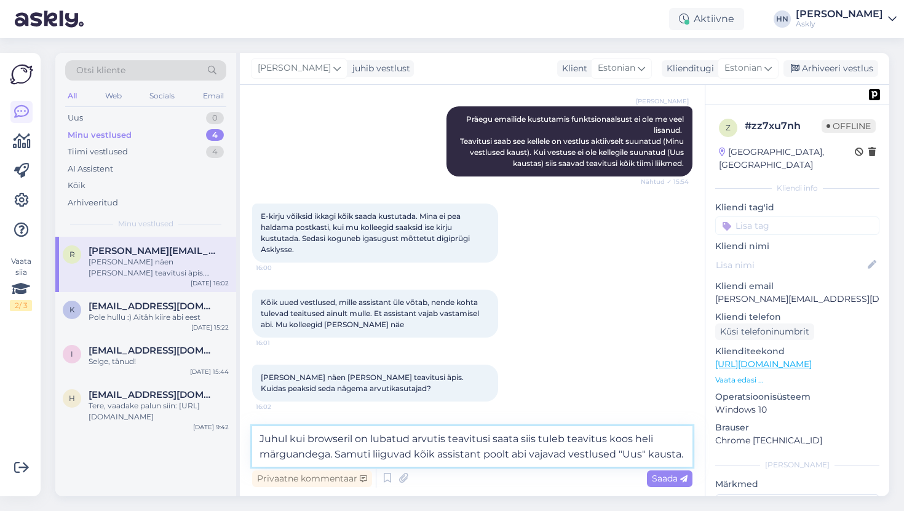
click at [584, 435] on textarea "Juhul kui browseril on lubatud arvutis teavitusi saata siis tuleb teavitus koos…" at bounding box center [472, 446] width 440 height 41
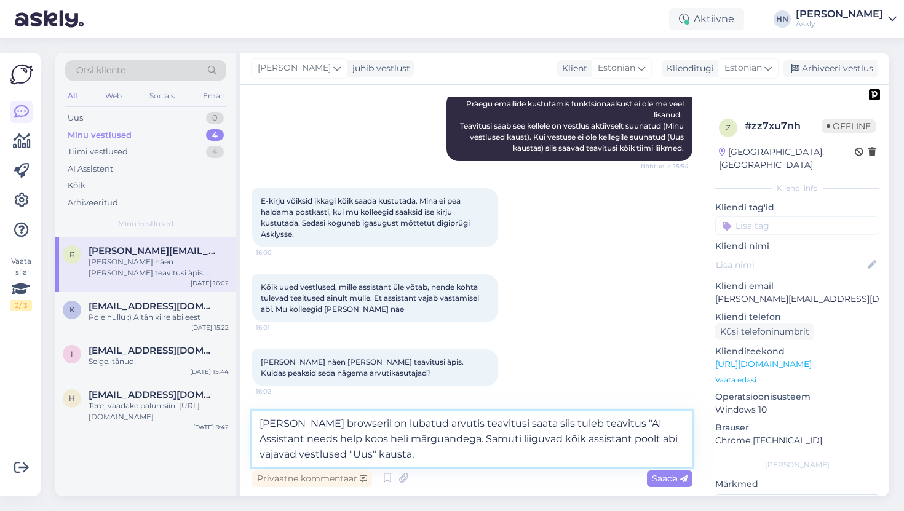
scroll to position [3888, 0]
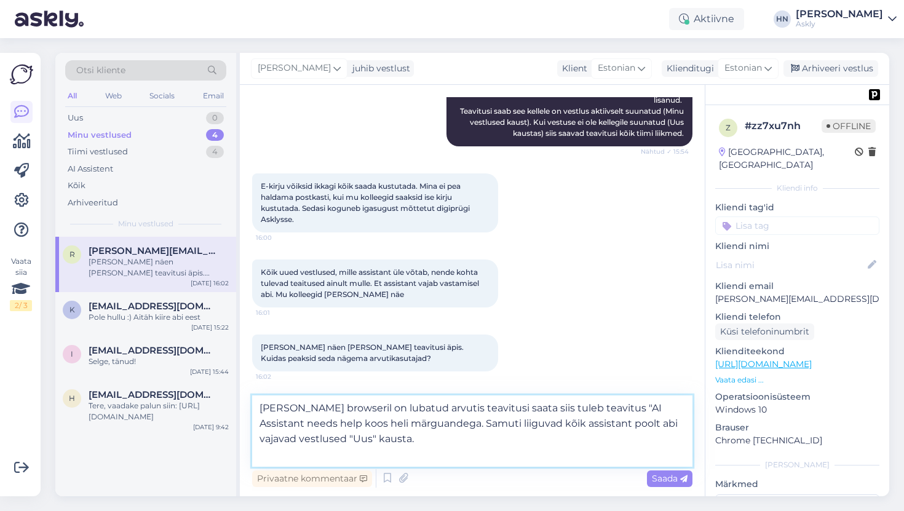
click at [392, 448] on textarea "Juhul kui browseril on lubatud arvutis teavitusi saata siis tuleb teavitus "AI …" at bounding box center [472, 430] width 440 height 71
click at [317, 407] on textarea "Kindasti võimalusel parandame vestluste haldus võimakust. Juhul kui browseril o…" at bounding box center [472, 430] width 440 height 71
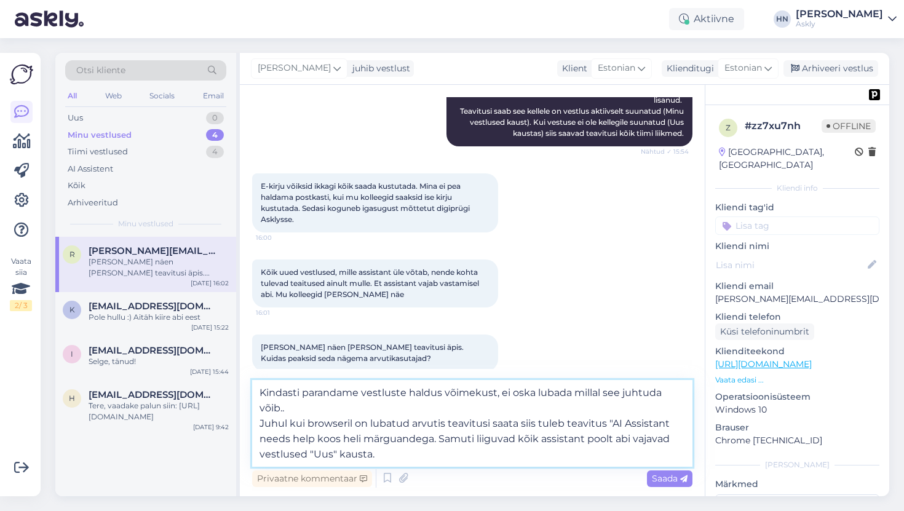
click at [416, 405] on textarea "Kindasti parandame vestluste haldus võimekust, ei oska lubada millal see juhtud…" at bounding box center [472, 423] width 440 height 87
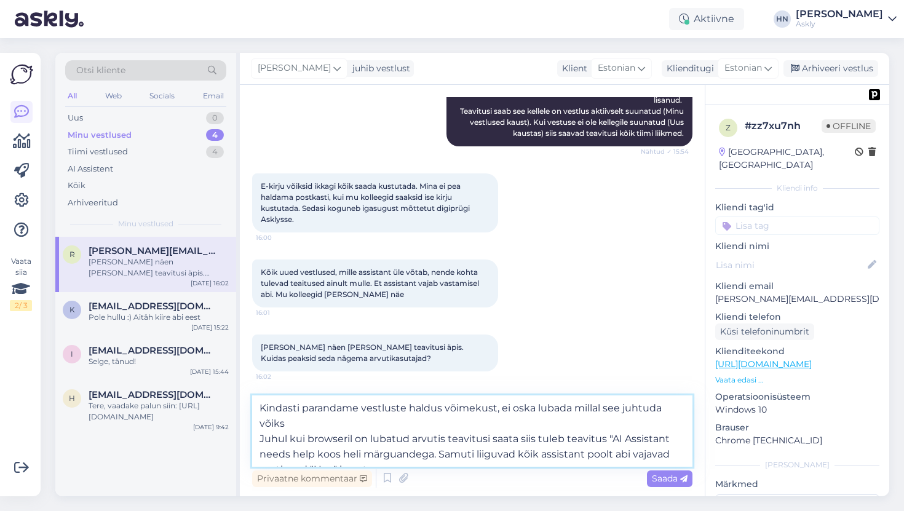
type textarea "Kindasti parandame vestluste haldus võimekust, ei oska lubada millal see juhtud…"
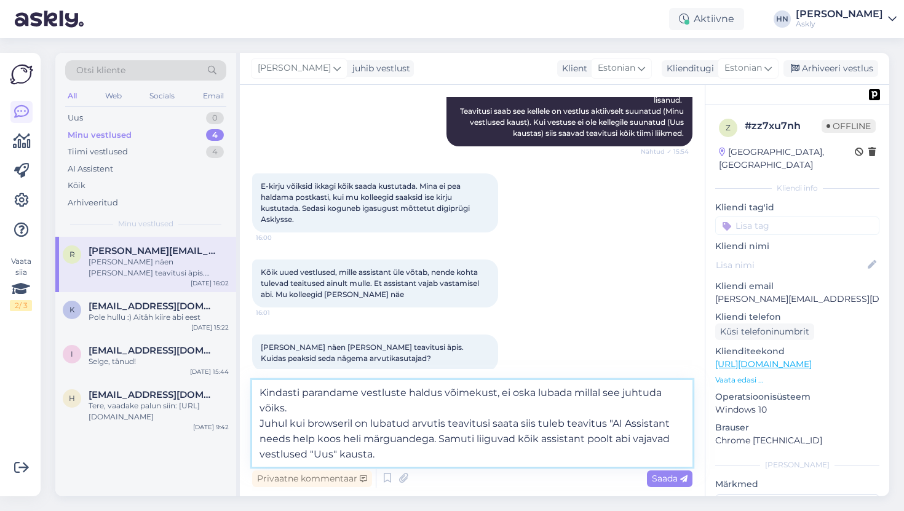
click at [358, 432] on textarea "Kindasti parandame vestluste haldus võimekust, ei oska lubada millal see juhtud…" at bounding box center [472, 423] width 440 height 87
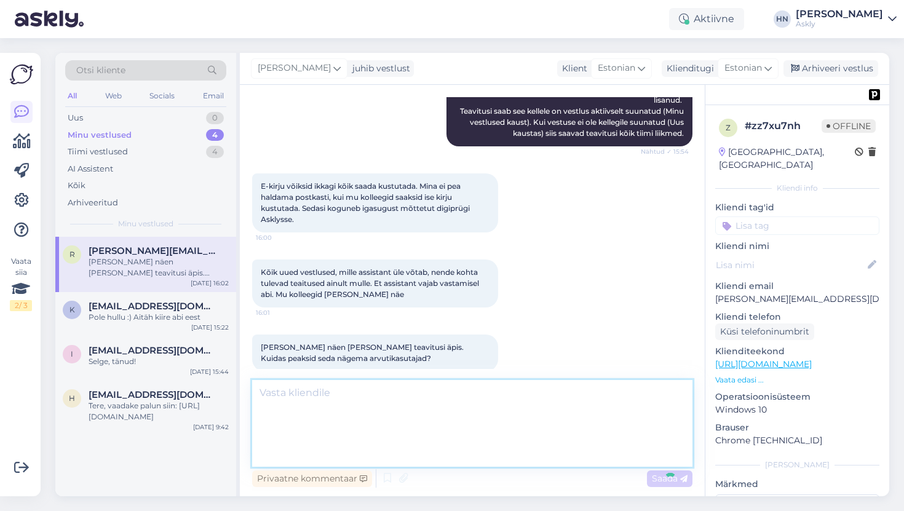
scroll to position [3963, 0]
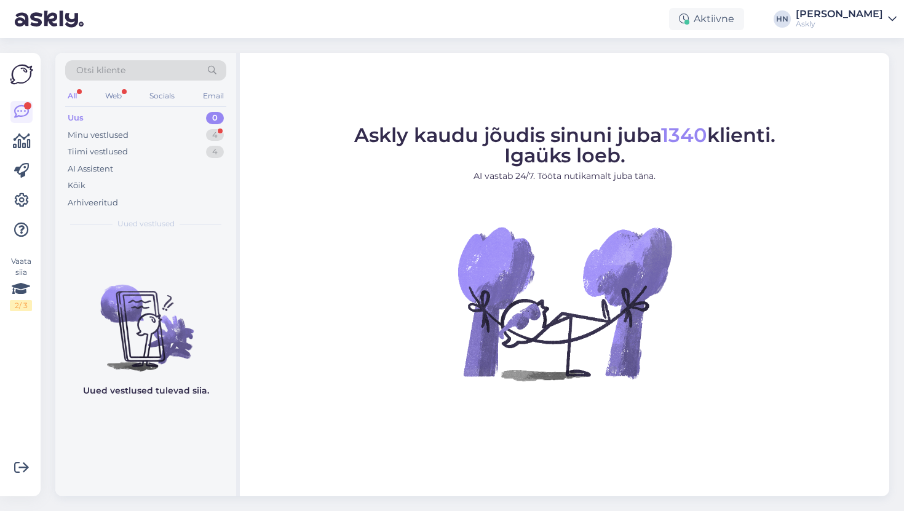
click at [169, 124] on div "Uus 0" at bounding box center [145, 117] width 161 height 17
click at [167, 131] on div "Minu vestlused 4" at bounding box center [145, 135] width 161 height 17
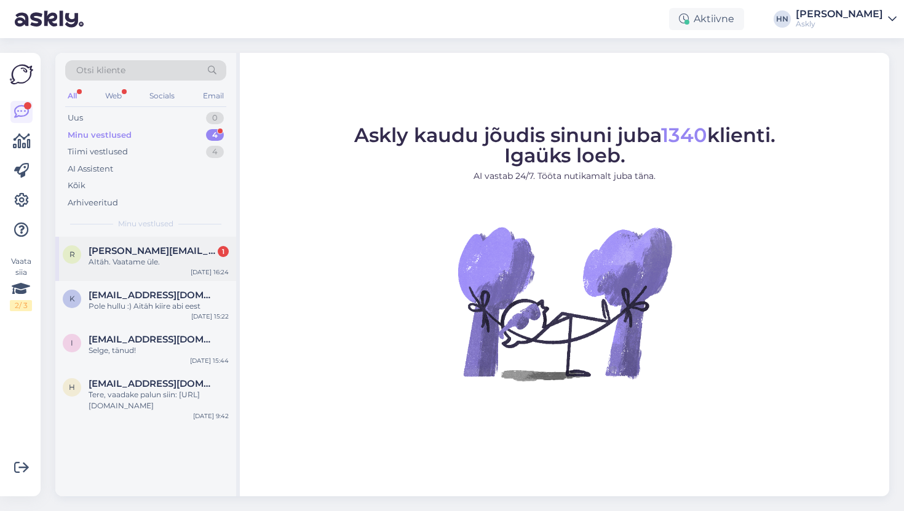
click at [151, 242] on div "r [PERSON_NAME][EMAIL_ADDRESS][DOMAIN_NAME] 1 AItäh. Vaatame üle. [DATE] 16:24" at bounding box center [145, 259] width 181 height 44
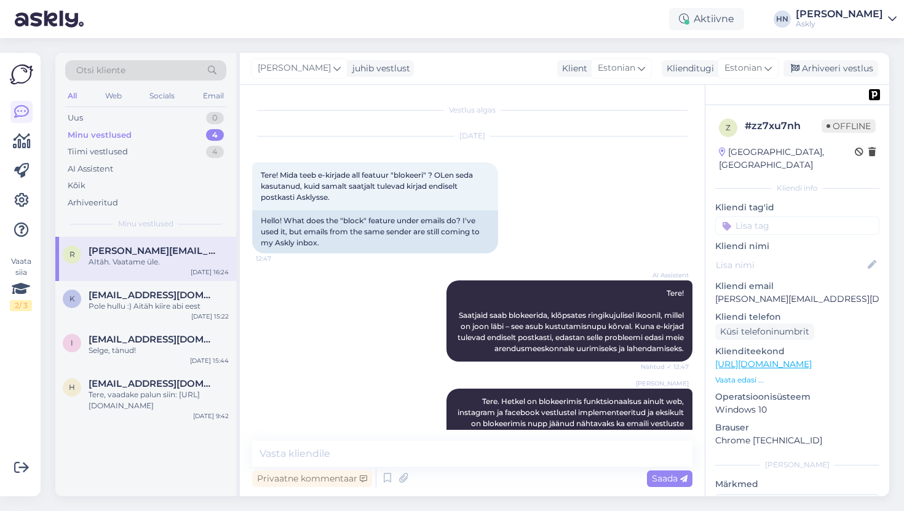
scroll to position [4015, 0]
